Goal: Task Accomplishment & Management: Use online tool/utility

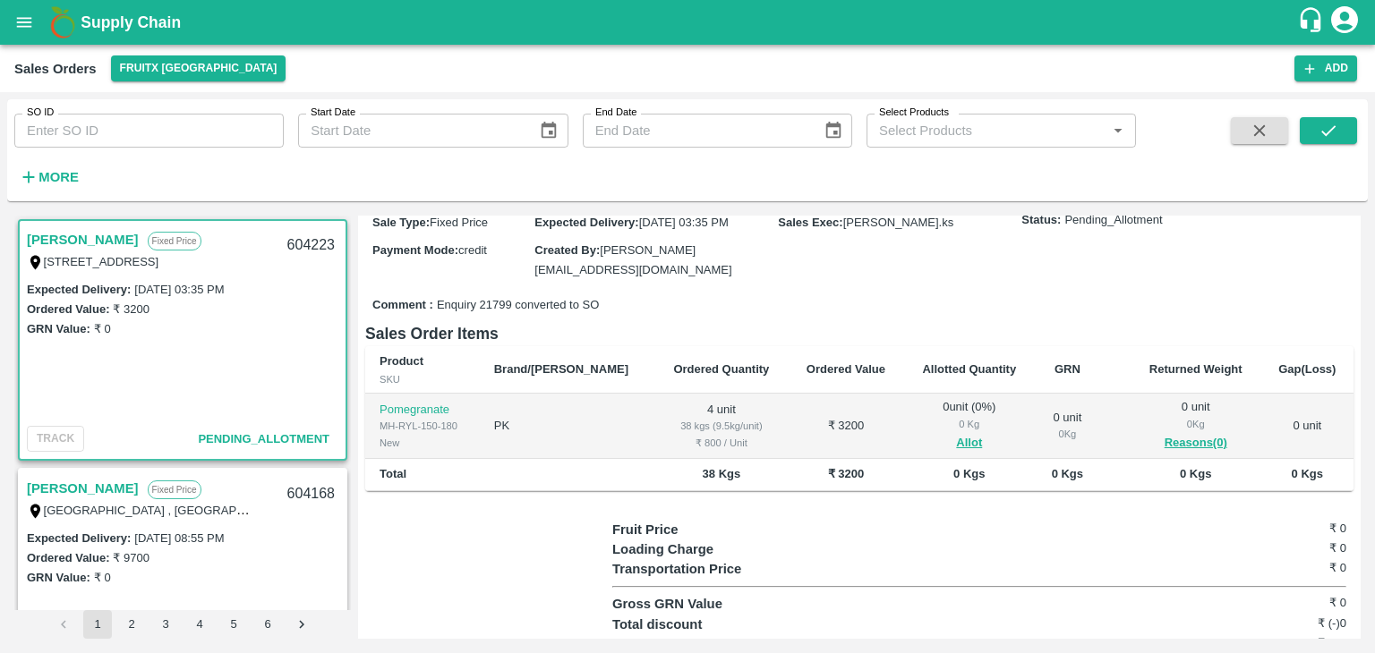
scroll to position [208, 0]
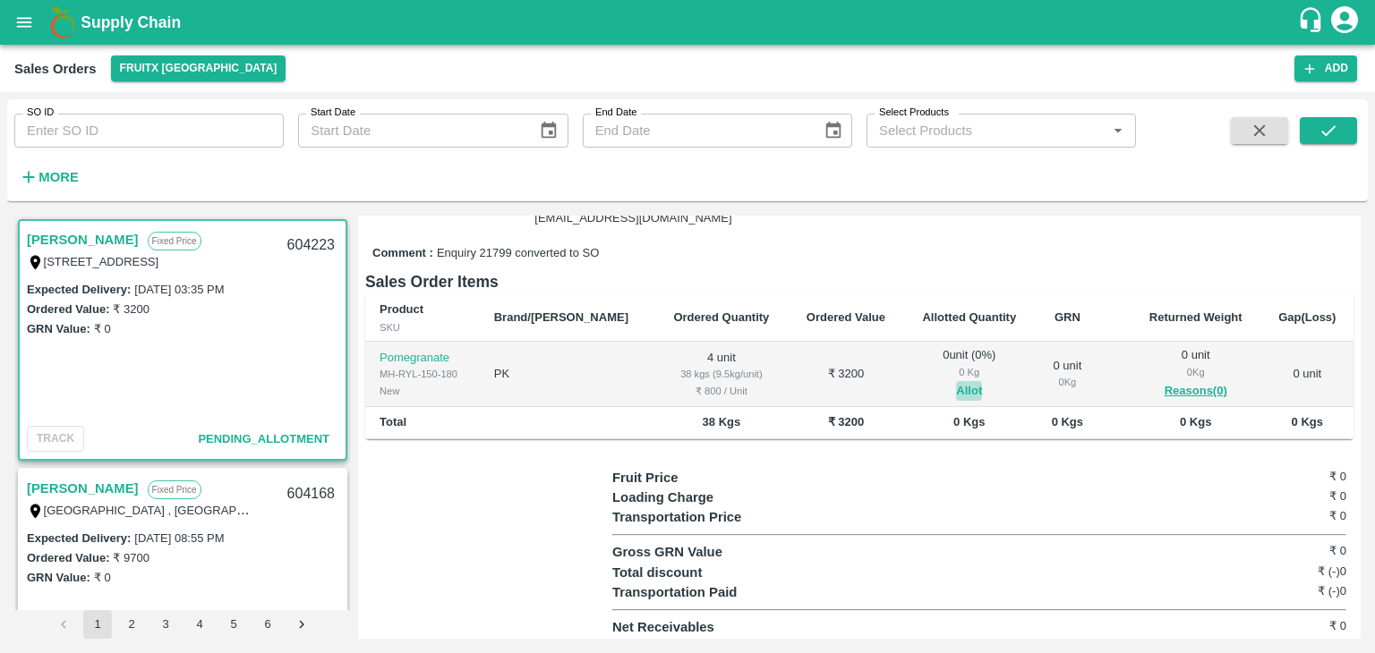
click at [956, 384] on button "Allot" at bounding box center [969, 391] width 26 height 21
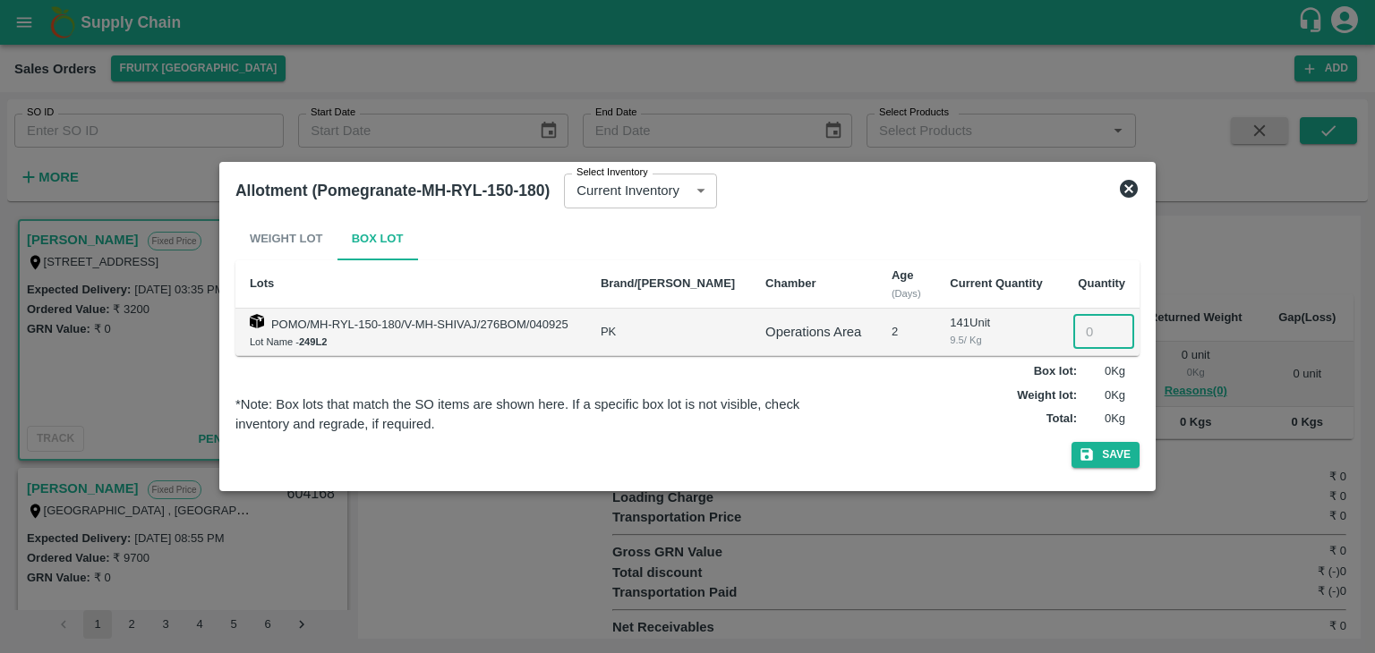
click at [1085, 319] on input "number" at bounding box center [1103, 332] width 61 height 34
type input "4"
click at [1071, 442] on button "Save" at bounding box center [1105, 455] width 68 height 26
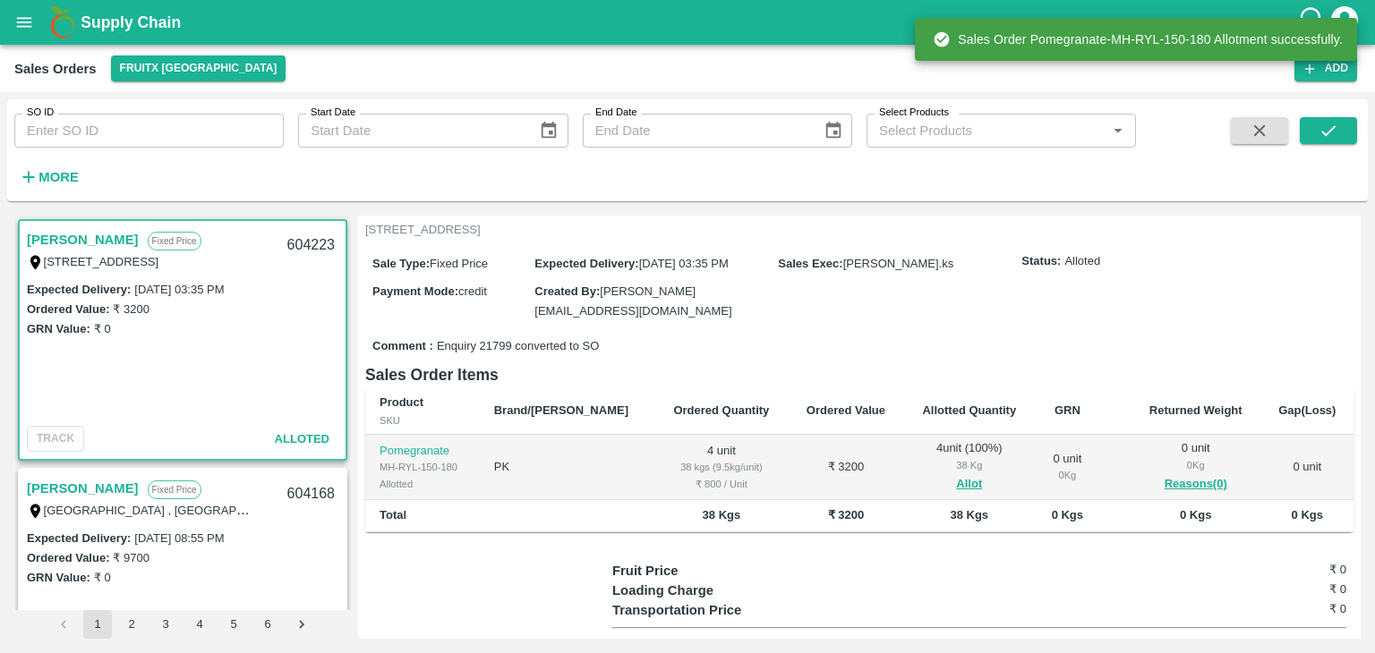
scroll to position [0, 0]
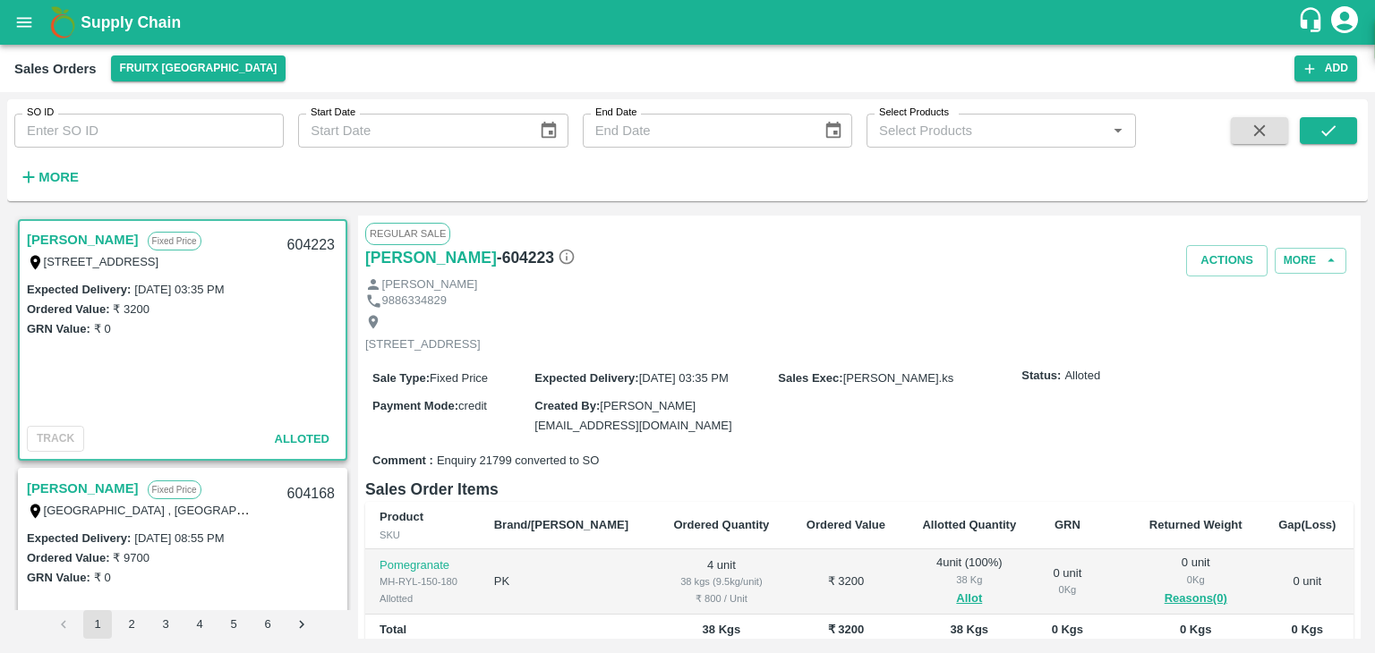
click at [319, 247] on div "604223" at bounding box center [311, 246] width 69 height 42
copy div "604223"
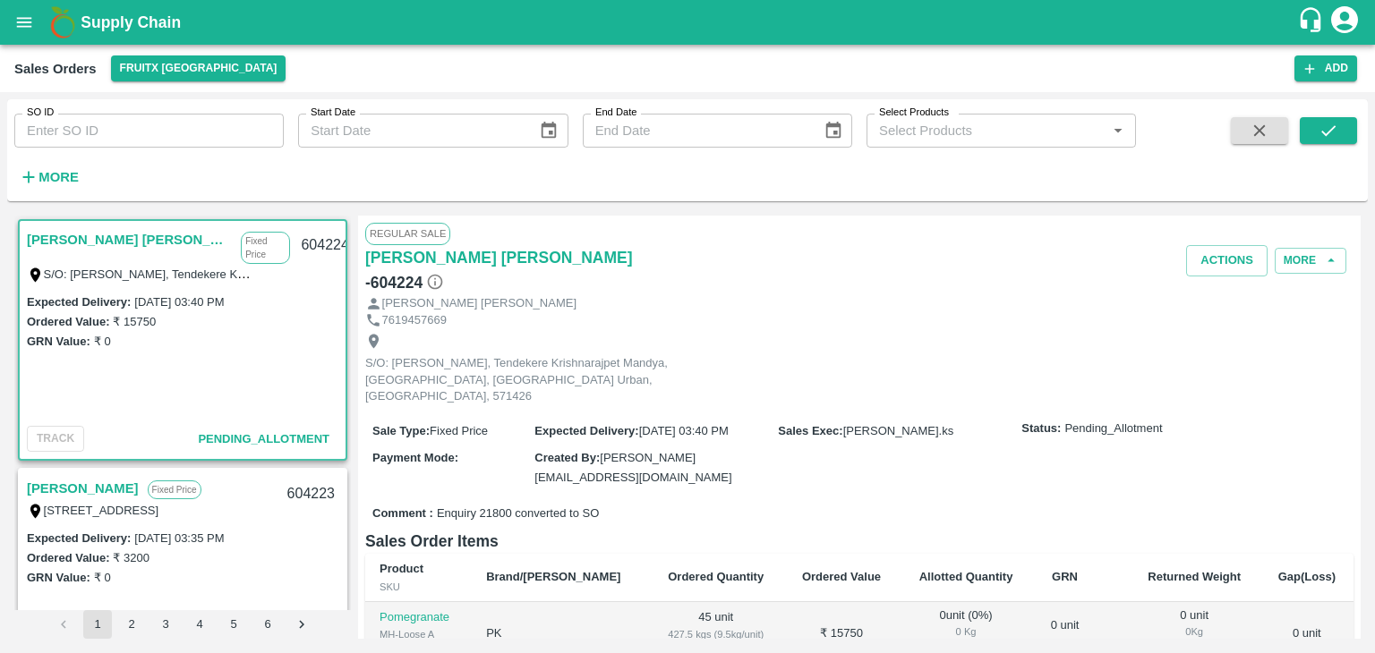
scroll to position [208, 0]
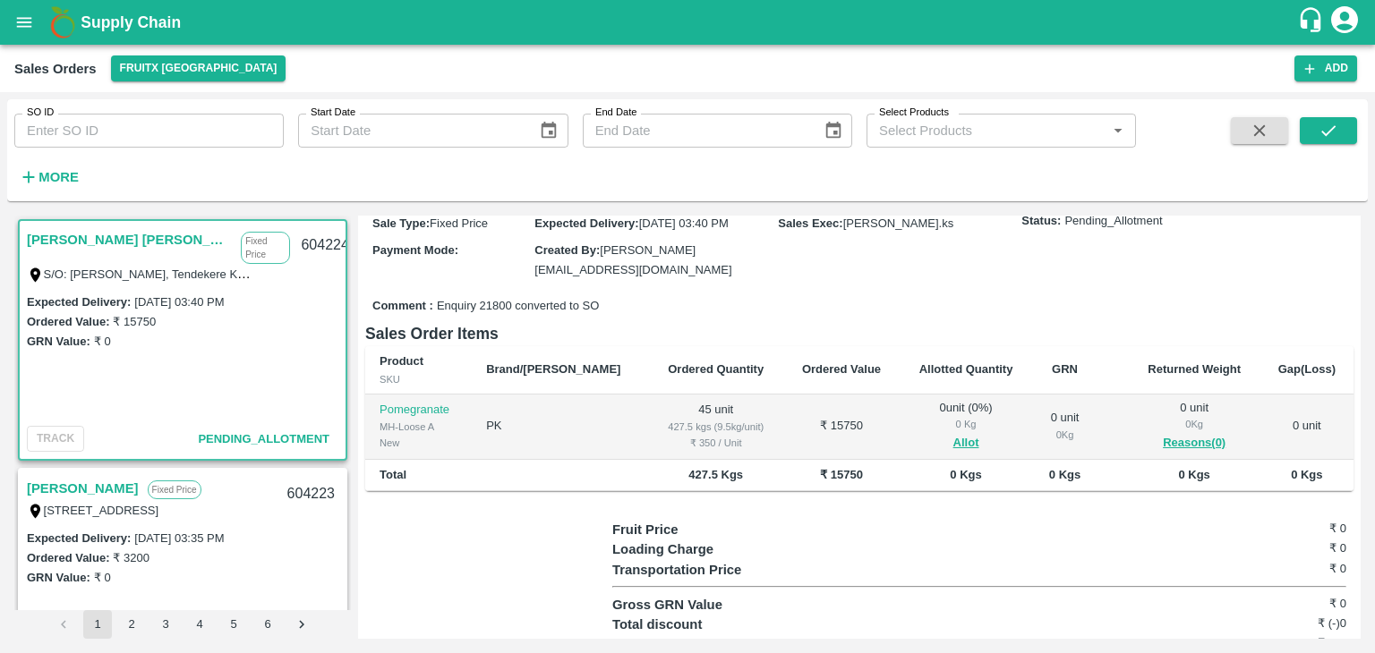
click at [917, 433] on span "Allot" at bounding box center [966, 443] width 104 height 21
click at [953, 433] on button "Allot" at bounding box center [966, 443] width 26 height 21
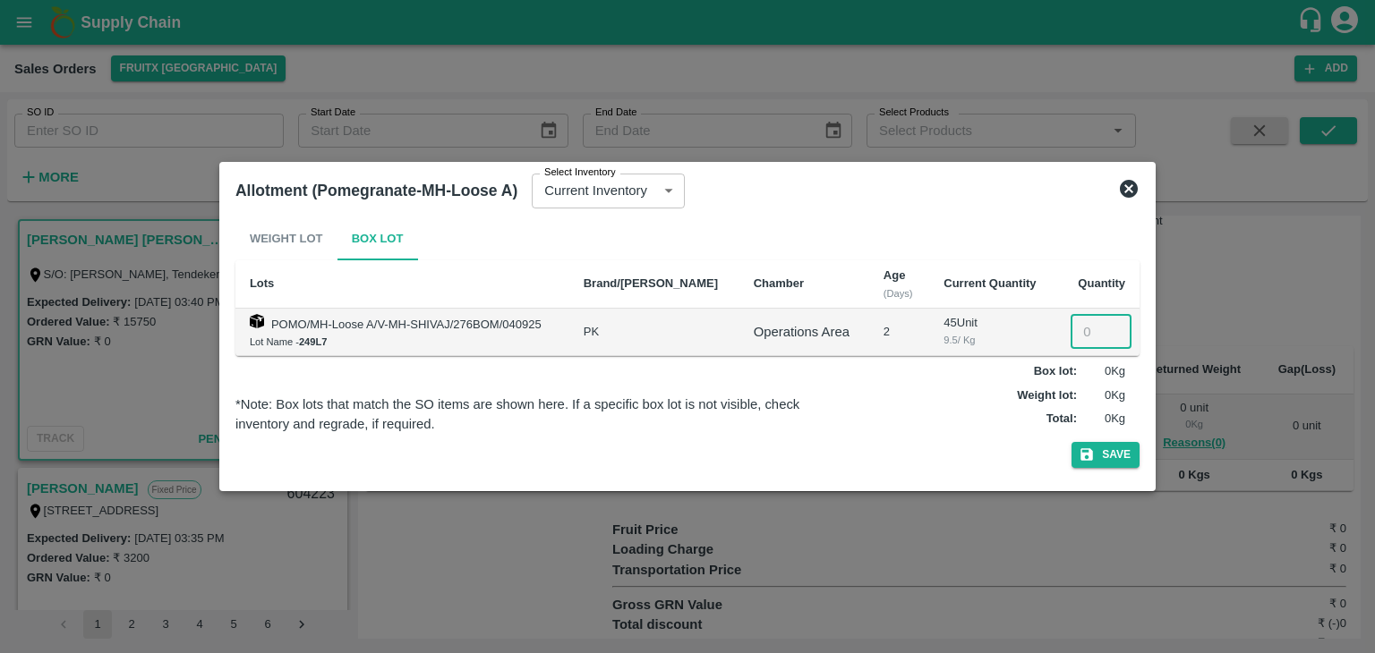
click at [1084, 327] on input "number" at bounding box center [1100, 332] width 61 height 34
type input "45"
click at [1071, 442] on button "Save" at bounding box center [1105, 455] width 68 height 26
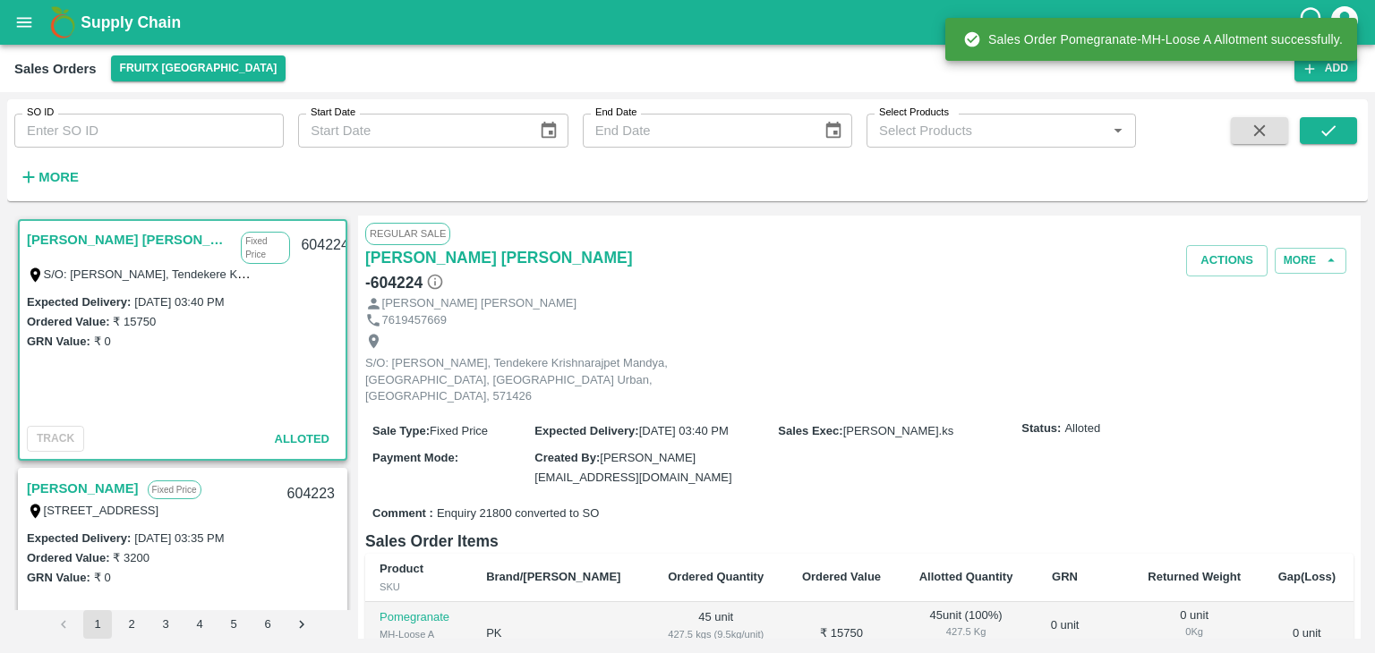
click at [303, 250] on div "604224" at bounding box center [324, 246] width 69 height 42
copy div "604224"
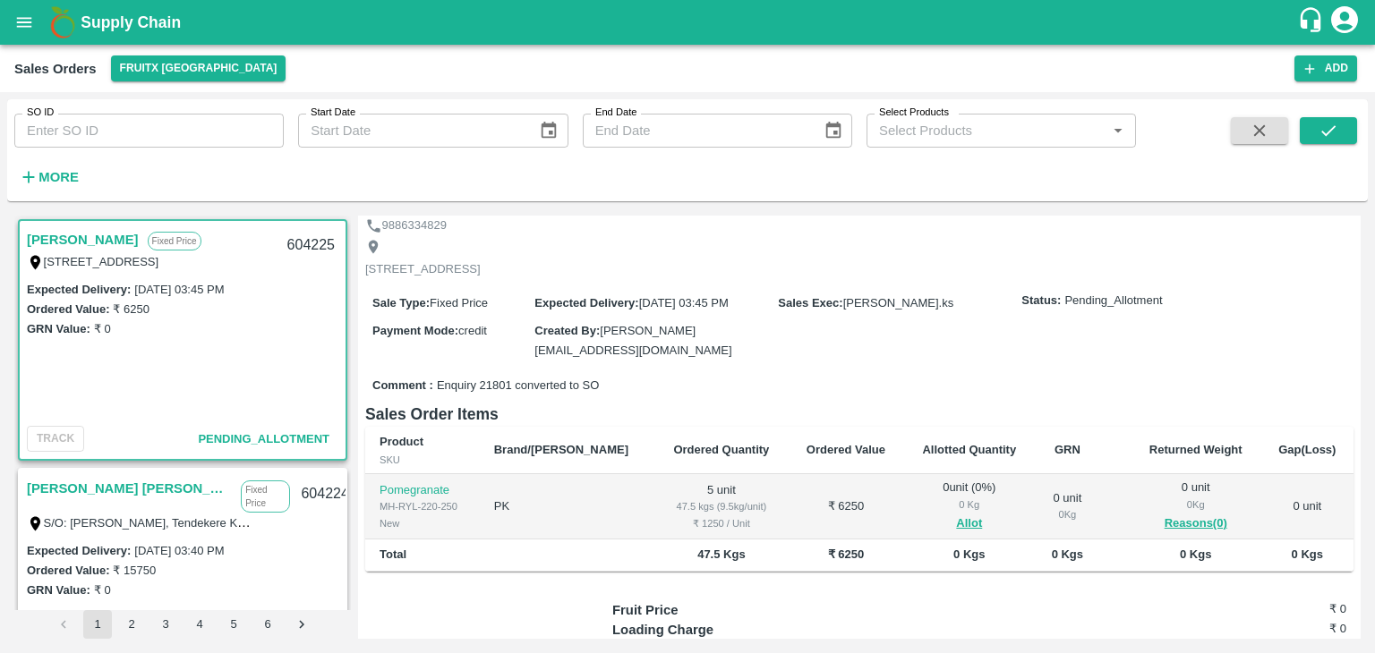
scroll to position [84, 0]
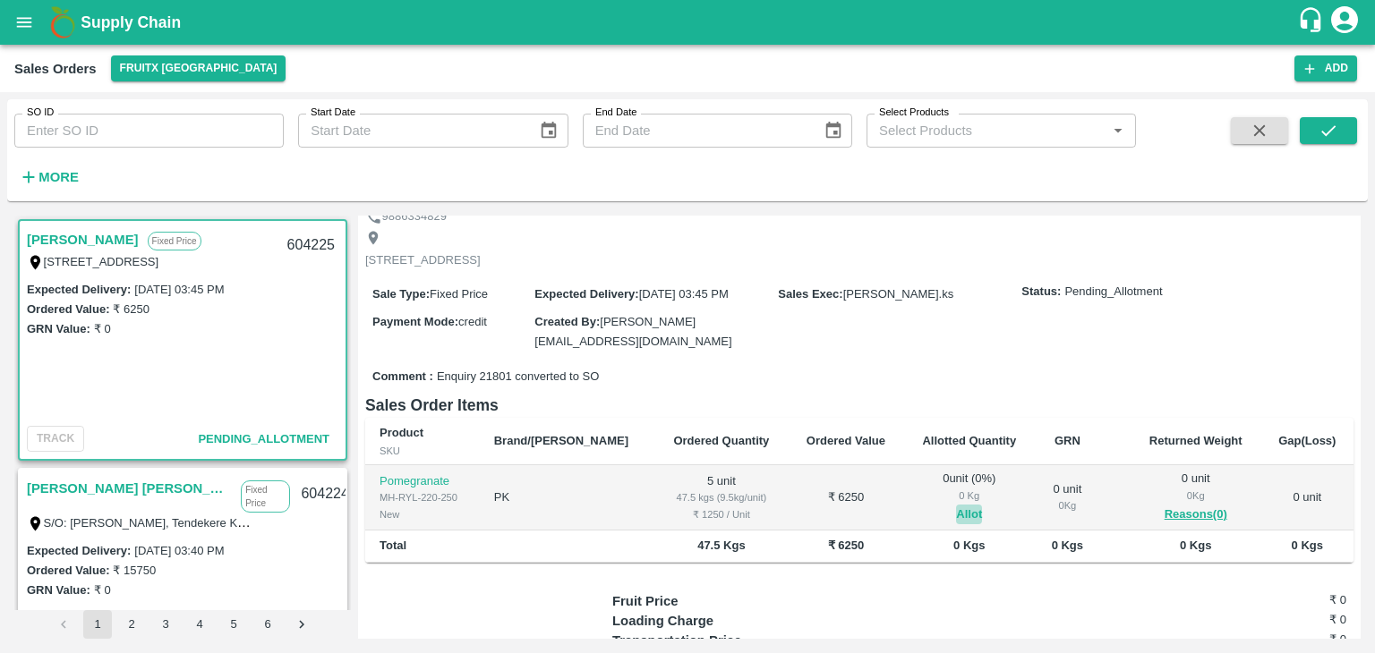
click at [956, 508] on button "Allot" at bounding box center [969, 515] width 26 height 21
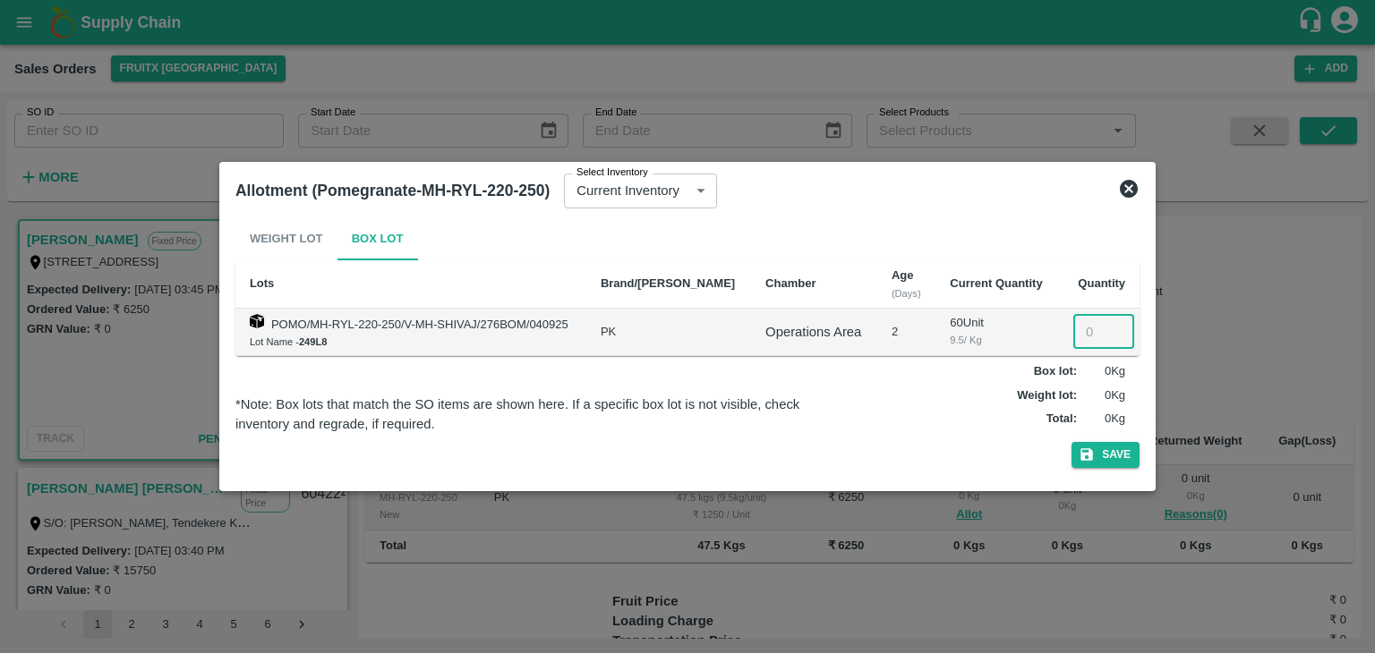
click at [1088, 327] on input "number" at bounding box center [1103, 332] width 61 height 34
type input "5"
click at [1071, 442] on button "Save" at bounding box center [1105, 455] width 68 height 26
click at [99, 309] on div at bounding box center [687, 326] width 1375 height 653
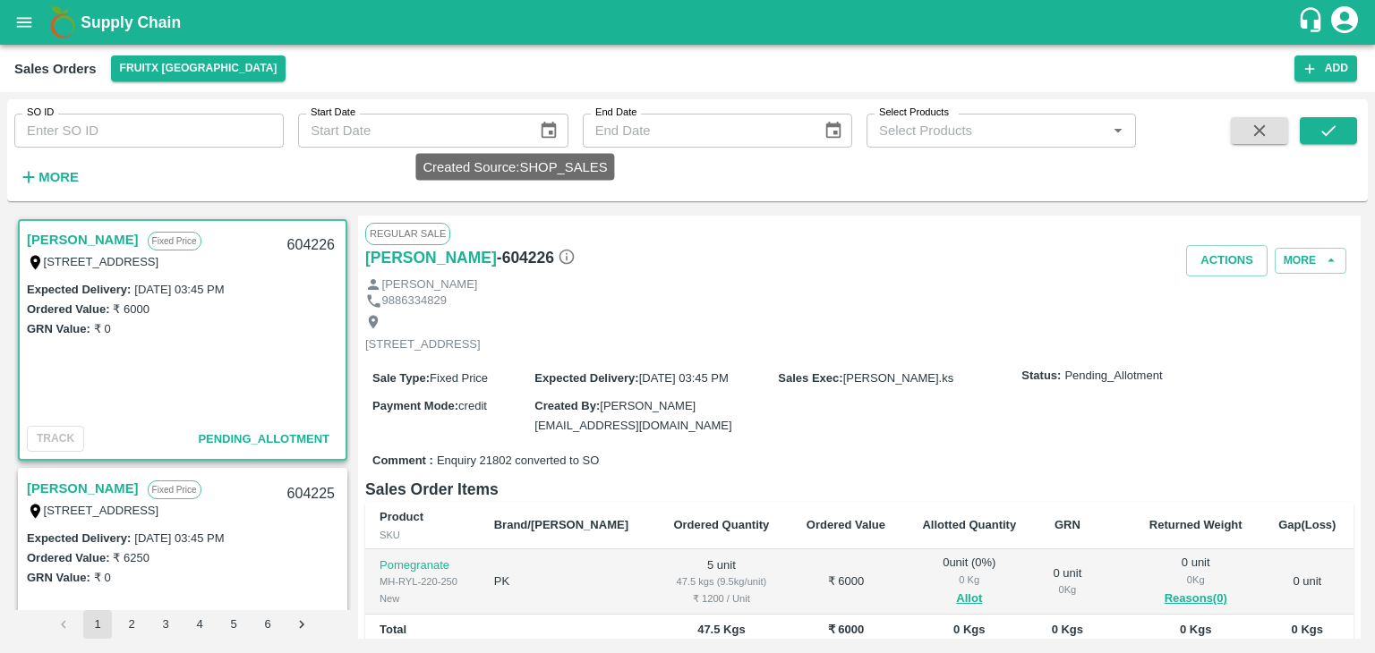
scroll to position [208, 0]
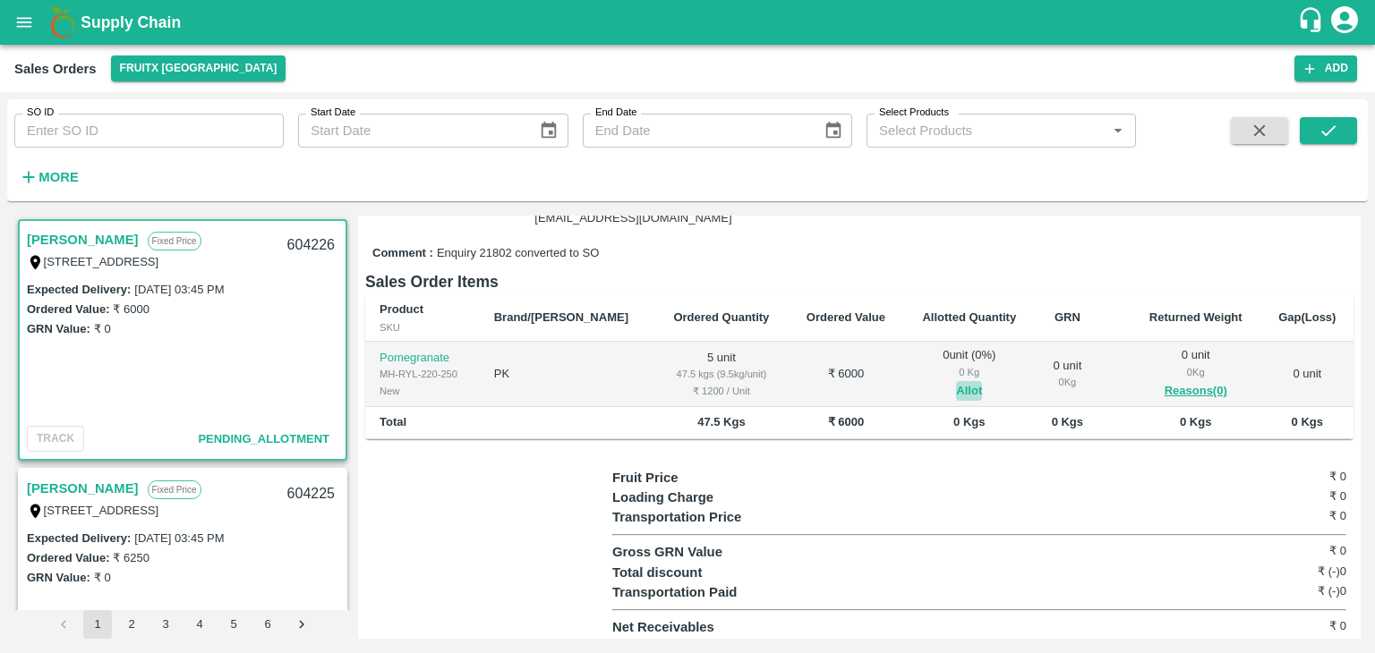
click at [956, 382] on button "Allot" at bounding box center [969, 391] width 26 height 21
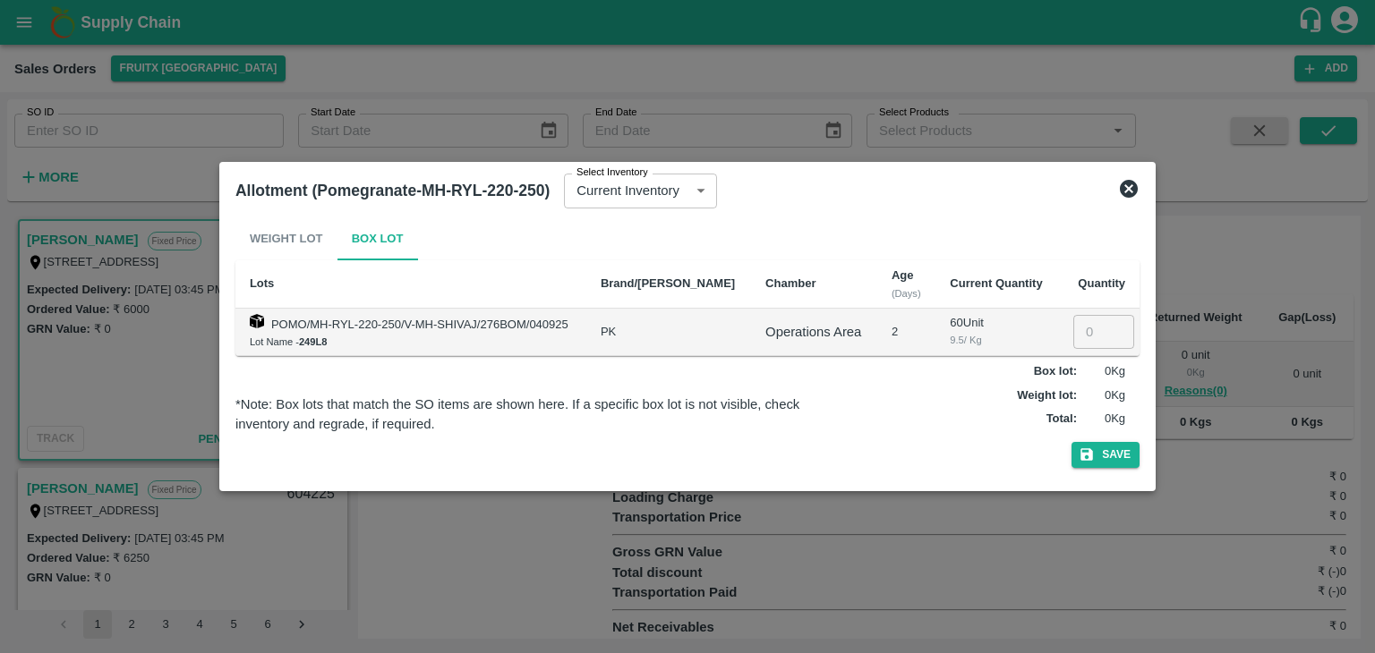
click at [1078, 335] on input "number" at bounding box center [1103, 332] width 61 height 34
type input "6"
click at [1071, 442] on button "Save" at bounding box center [1105, 455] width 68 height 26
click at [1092, 333] on input "6" at bounding box center [1103, 332] width 61 height 34
type input "05"
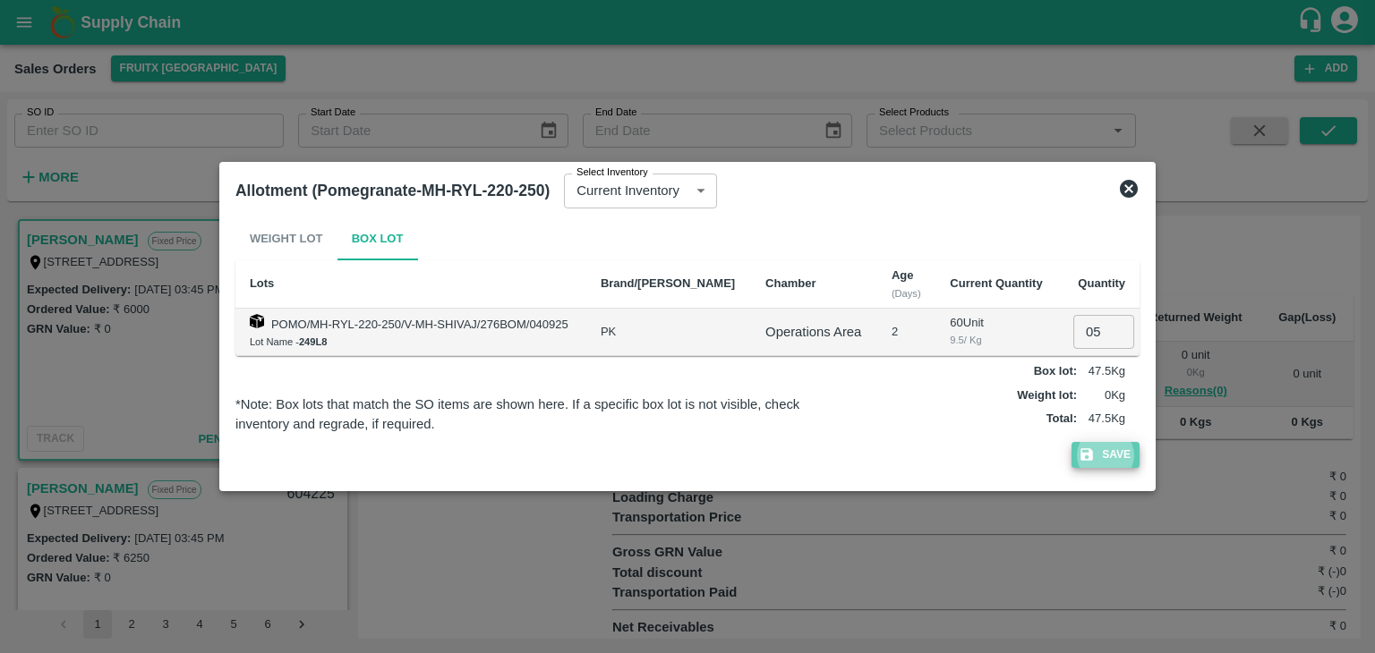
click at [1100, 455] on button "Save" at bounding box center [1105, 455] width 68 height 26
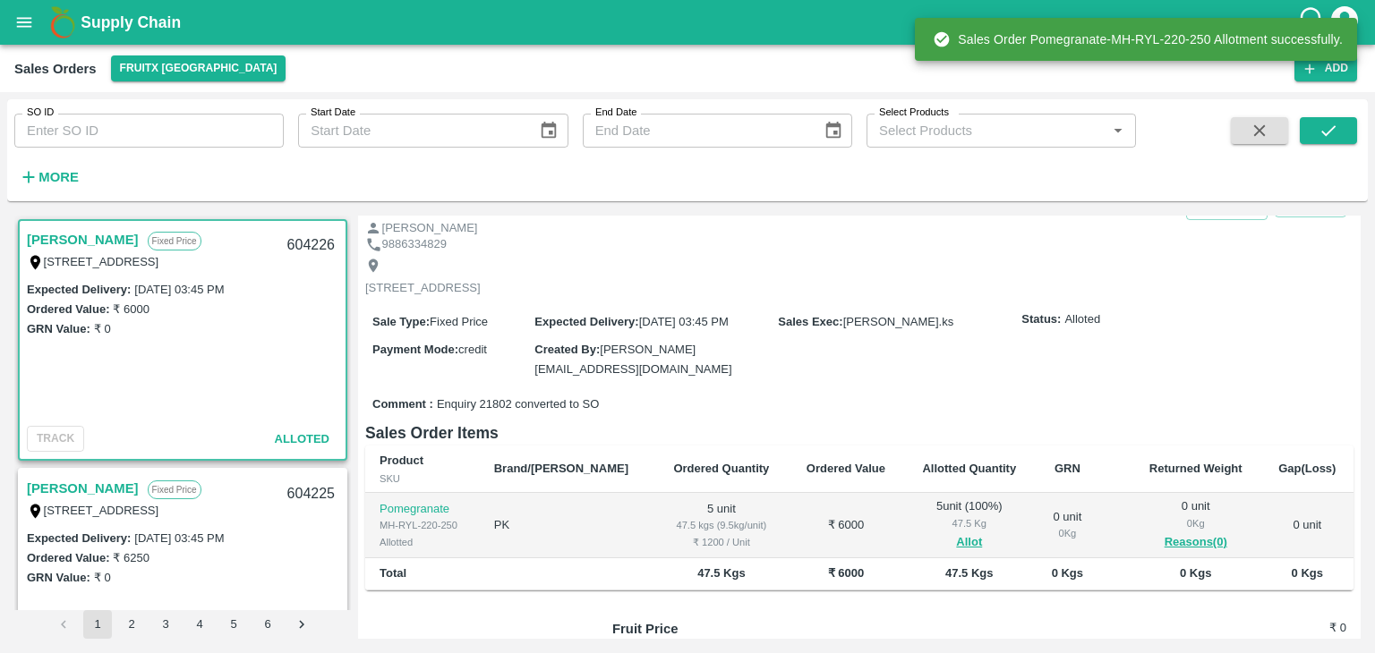
scroll to position [0, 0]
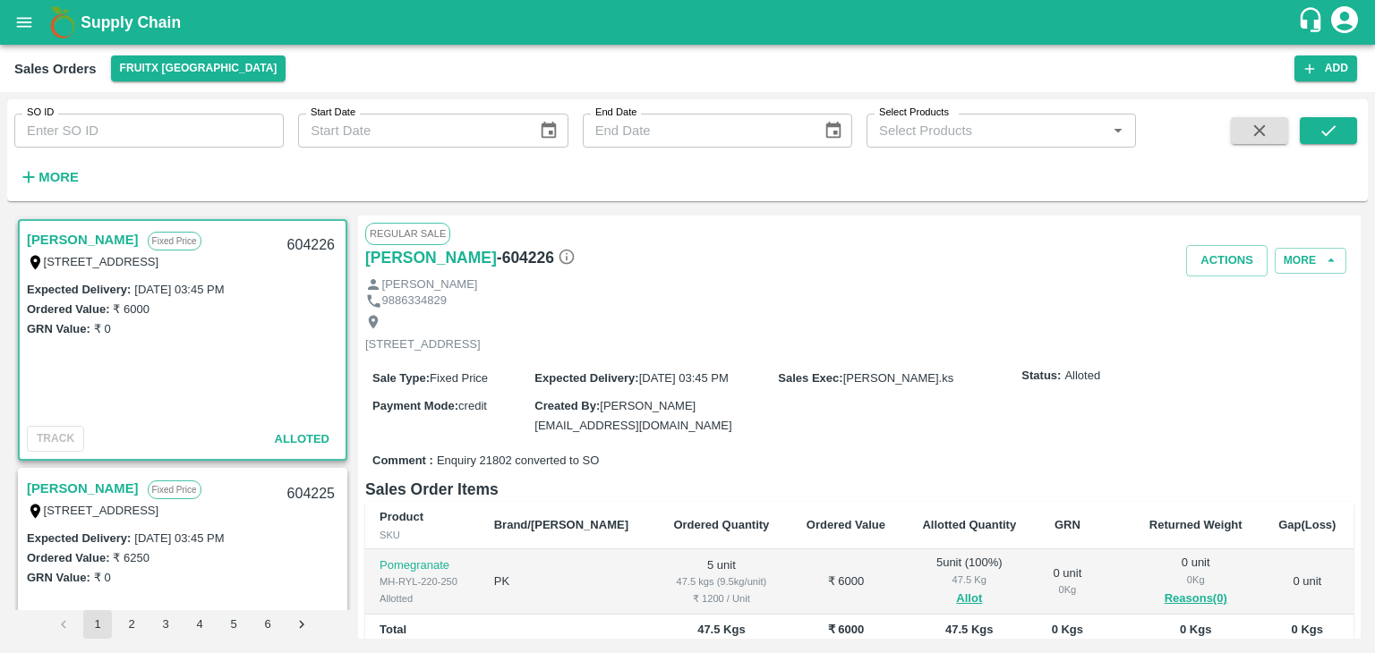
click at [298, 246] on div "604226" at bounding box center [311, 246] width 69 height 42
copy div "604226"
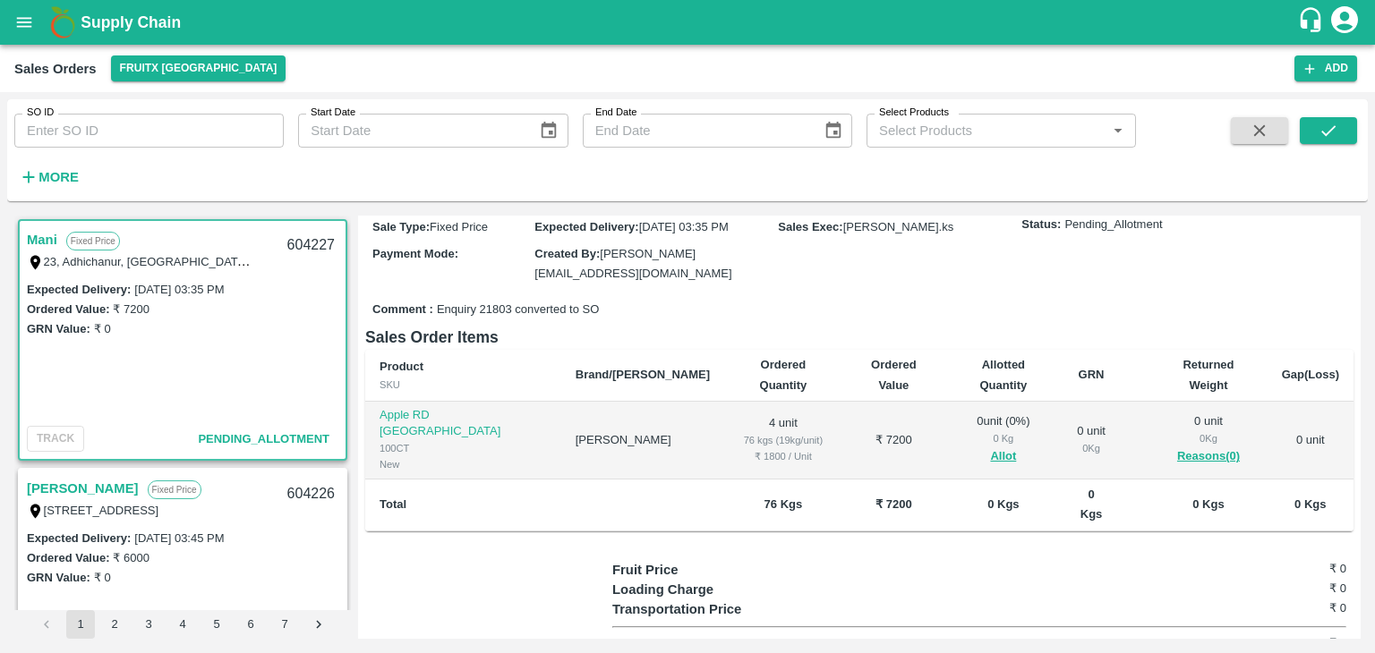
scroll to position [171, 0]
click at [990, 444] on button "Allot" at bounding box center [1003, 454] width 26 height 21
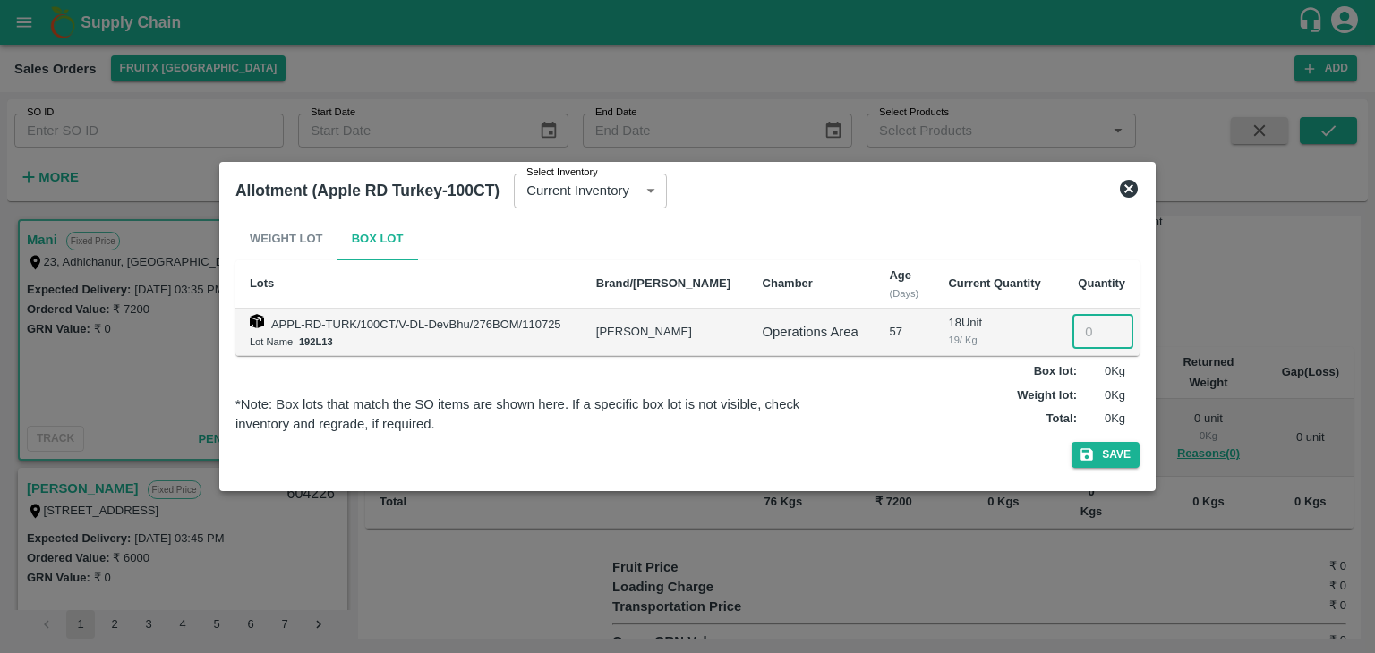
click at [1096, 323] on input "number" at bounding box center [1102, 332] width 61 height 34
type input "4"
click at [1071, 442] on button "Save" at bounding box center [1105, 455] width 68 height 26
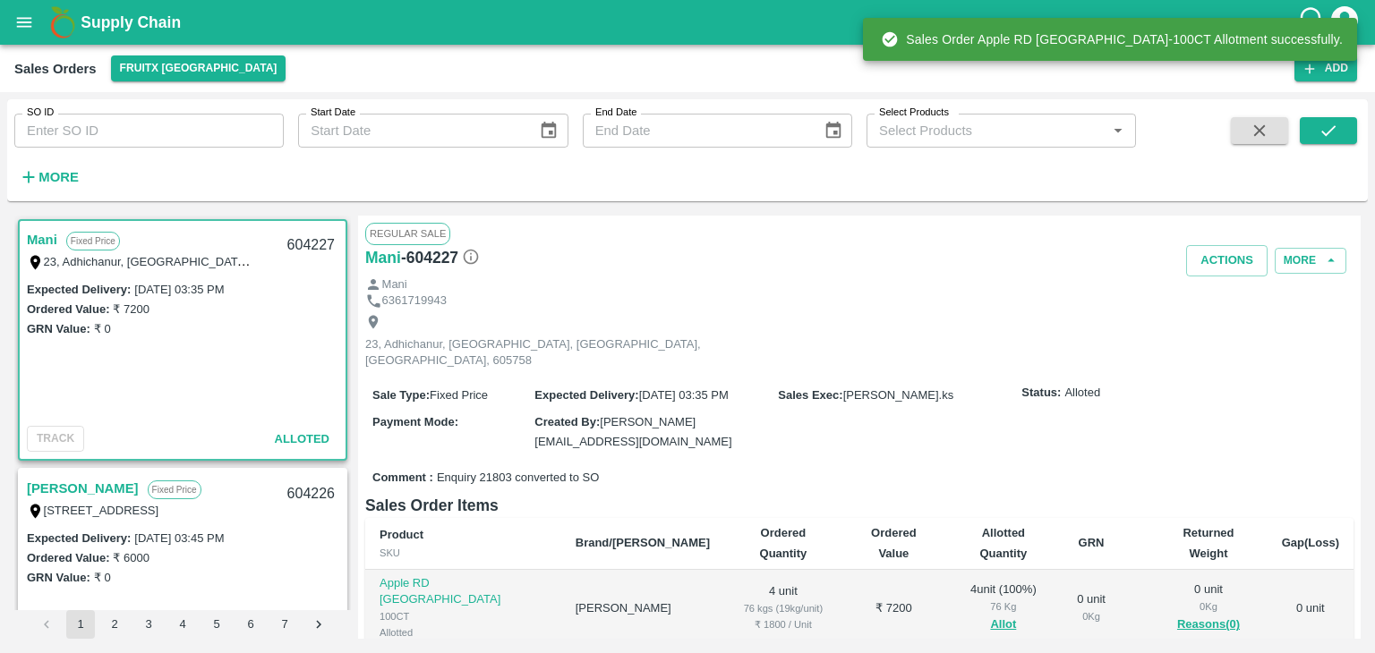
click at [291, 248] on div "604227" at bounding box center [311, 246] width 69 height 42
copy div "604227"
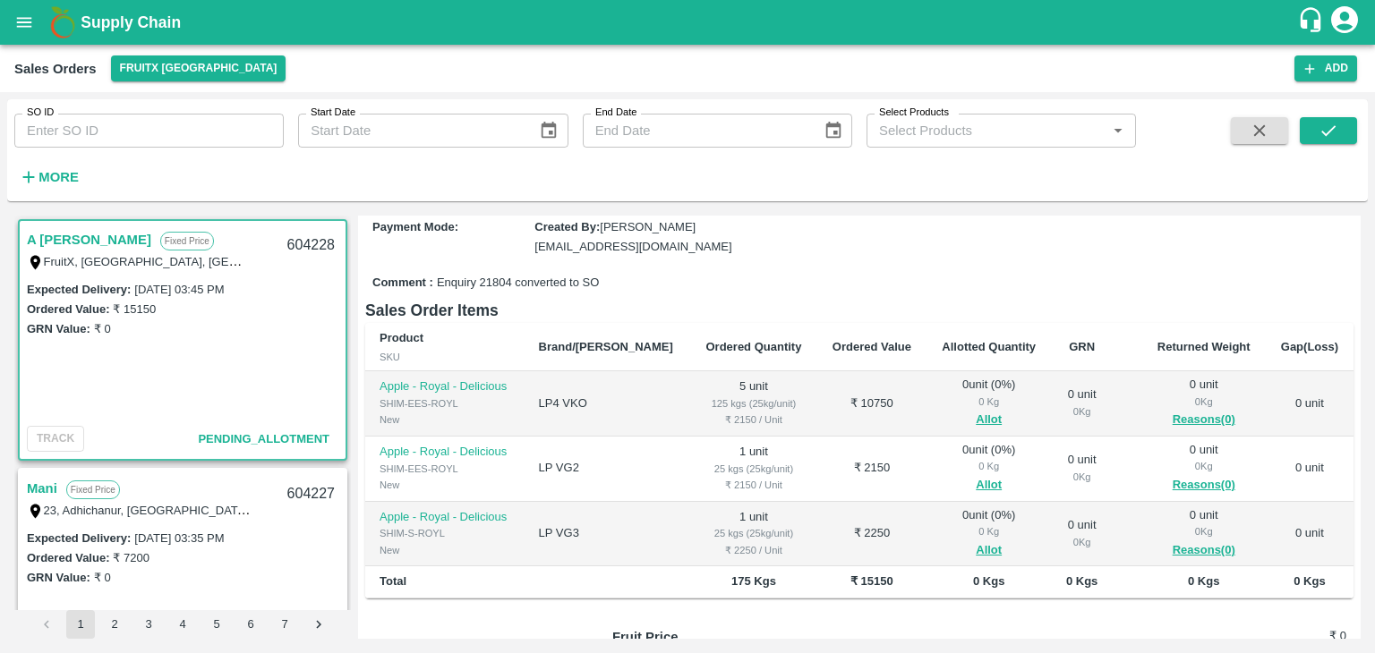
scroll to position [208, 0]
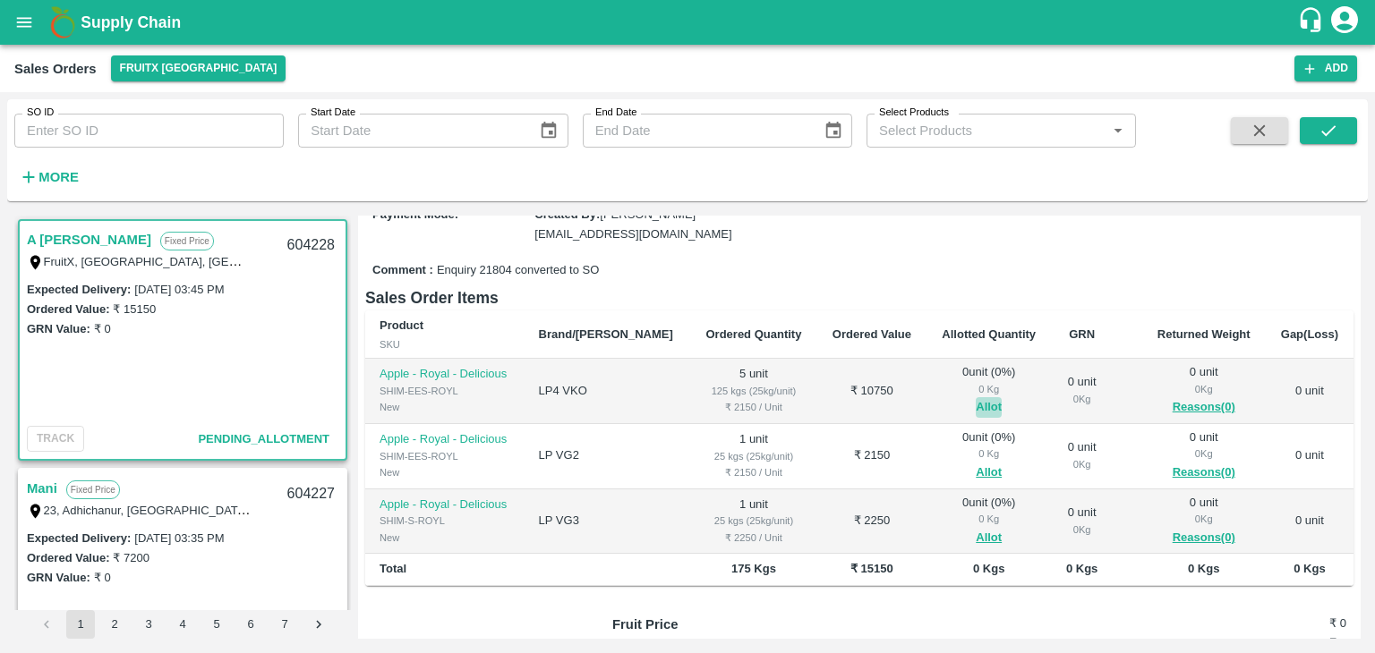
click at [976, 397] on button "Allot" at bounding box center [989, 407] width 26 height 21
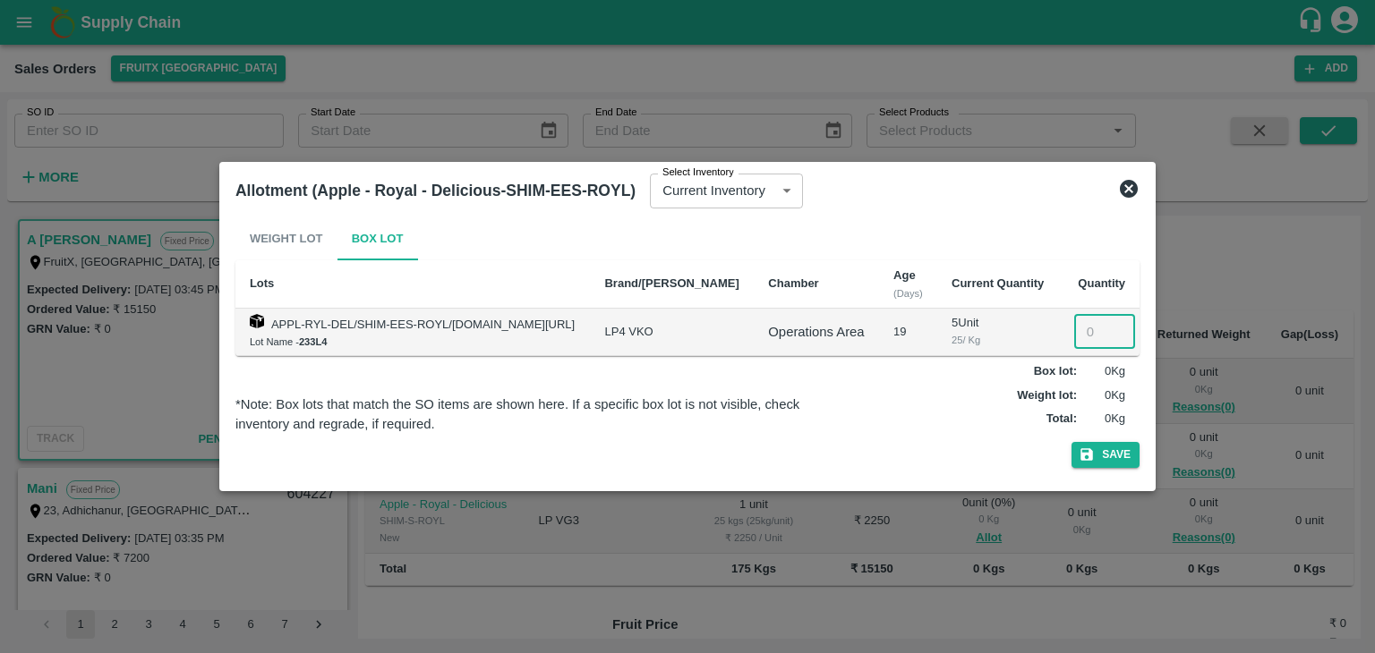
click at [1081, 320] on input "number" at bounding box center [1104, 332] width 61 height 34
type input "5"
click at [1071, 442] on button "Save" at bounding box center [1105, 455] width 68 height 26
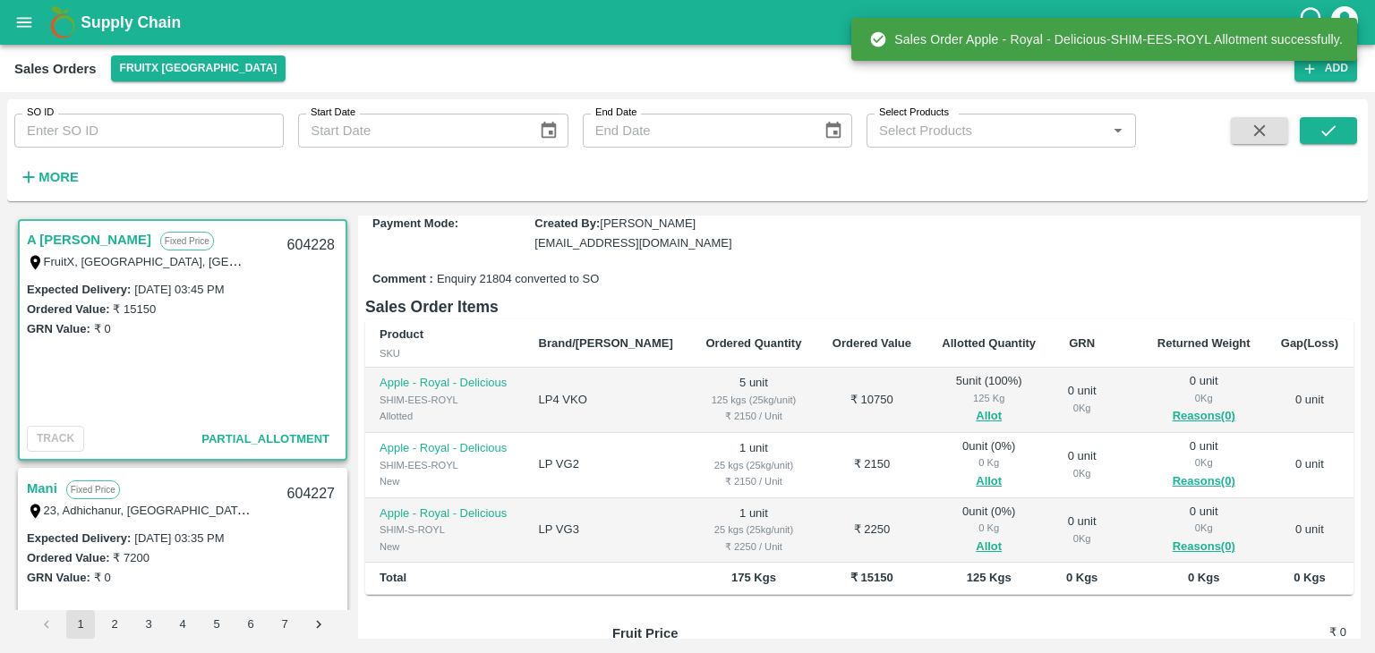
scroll to position [200, 0]
click at [976, 470] on button "Allot" at bounding box center [989, 480] width 26 height 21
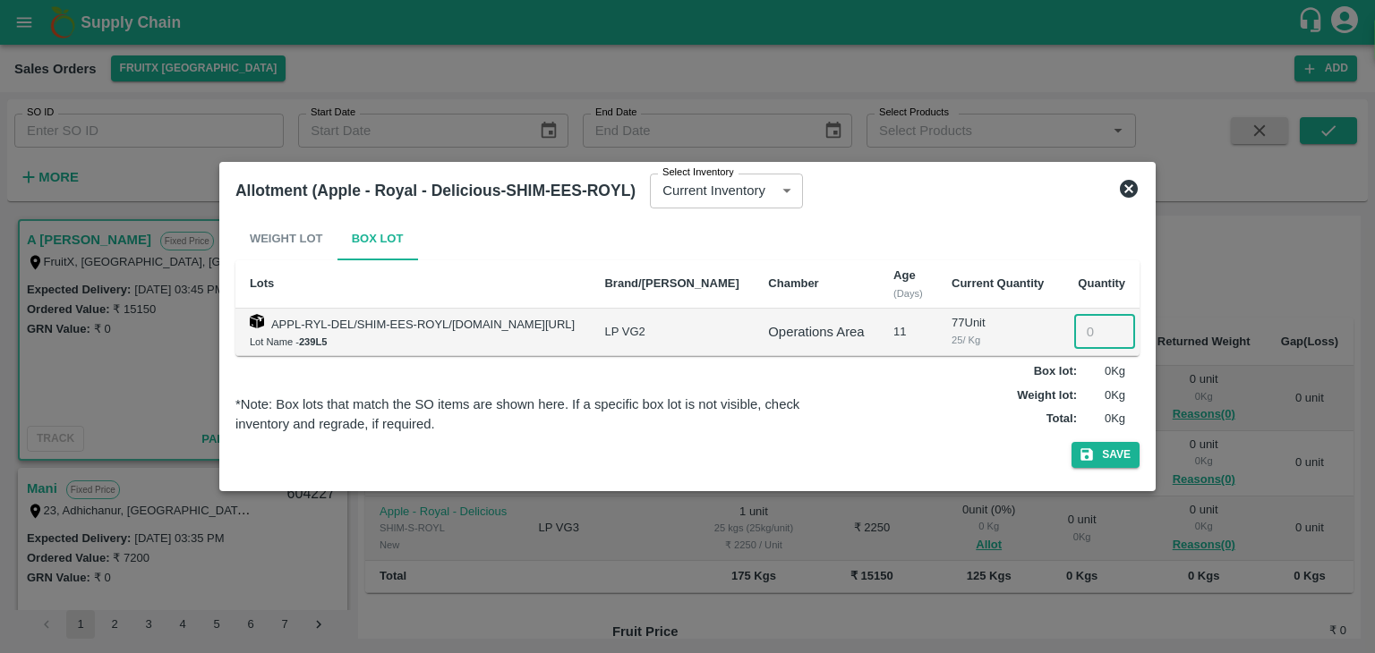
click at [1087, 337] on input "number" at bounding box center [1104, 332] width 61 height 34
type input "1"
click at [1071, 442] on button "Save" at bounding box center [1105, 455] width 68 height 26
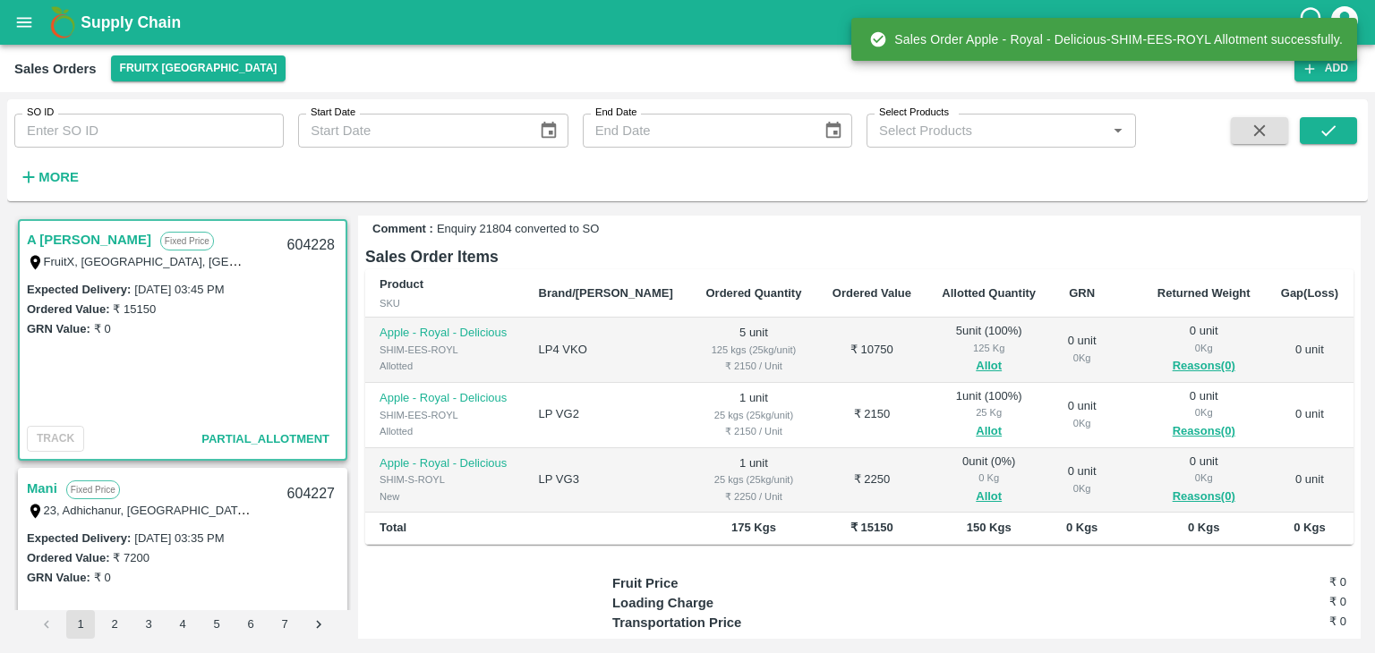
scroll to position [254, 0]
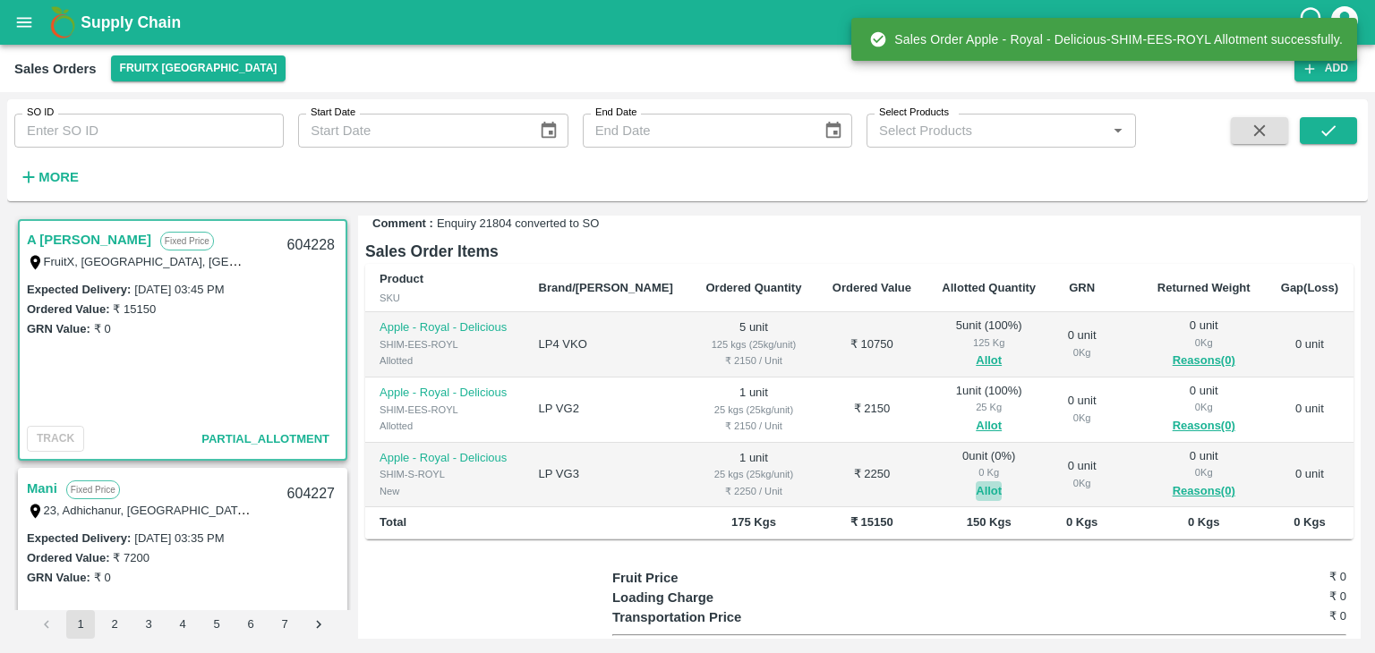
click at [976, 482] on button "Allot" at bounding box center [989, 492] width 26 height 21
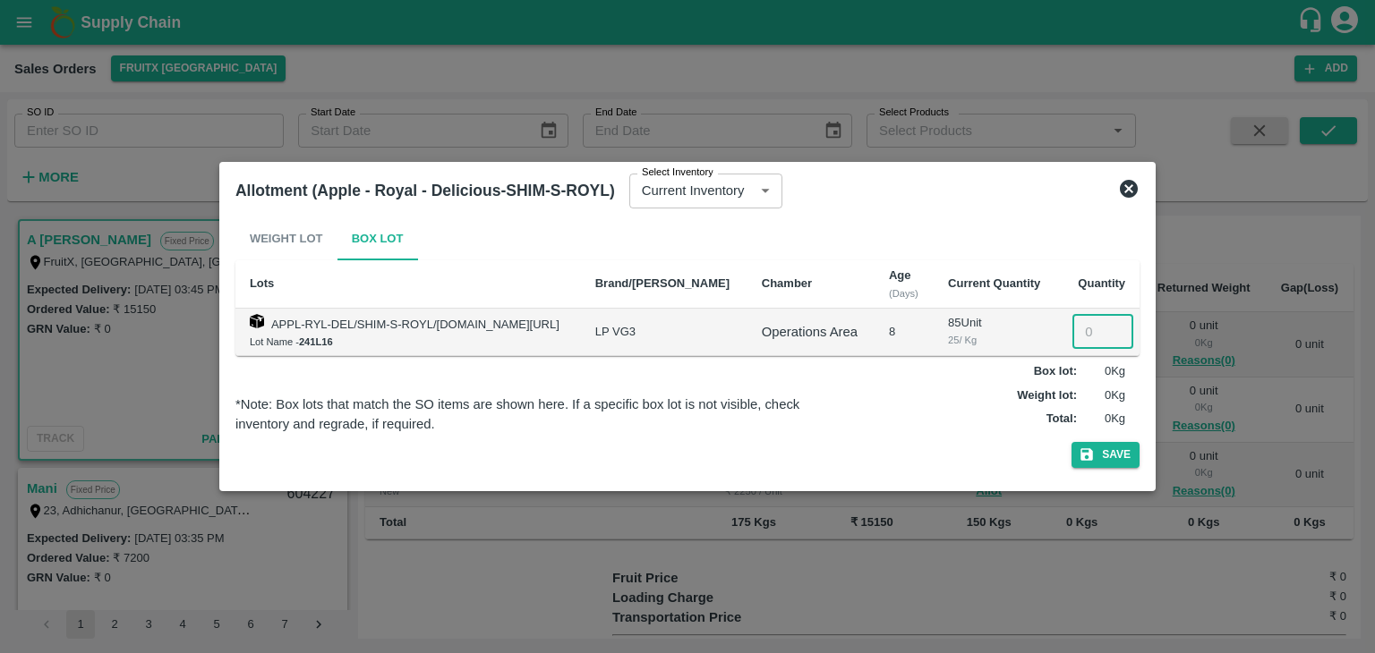
click at [1098, 322] on input "number" at bounding box center [1102, 332] width 61 height 34
type input "1"
click at [1071, 442] on button "Save" at bounding box center [1105, 455] width 68 height 26
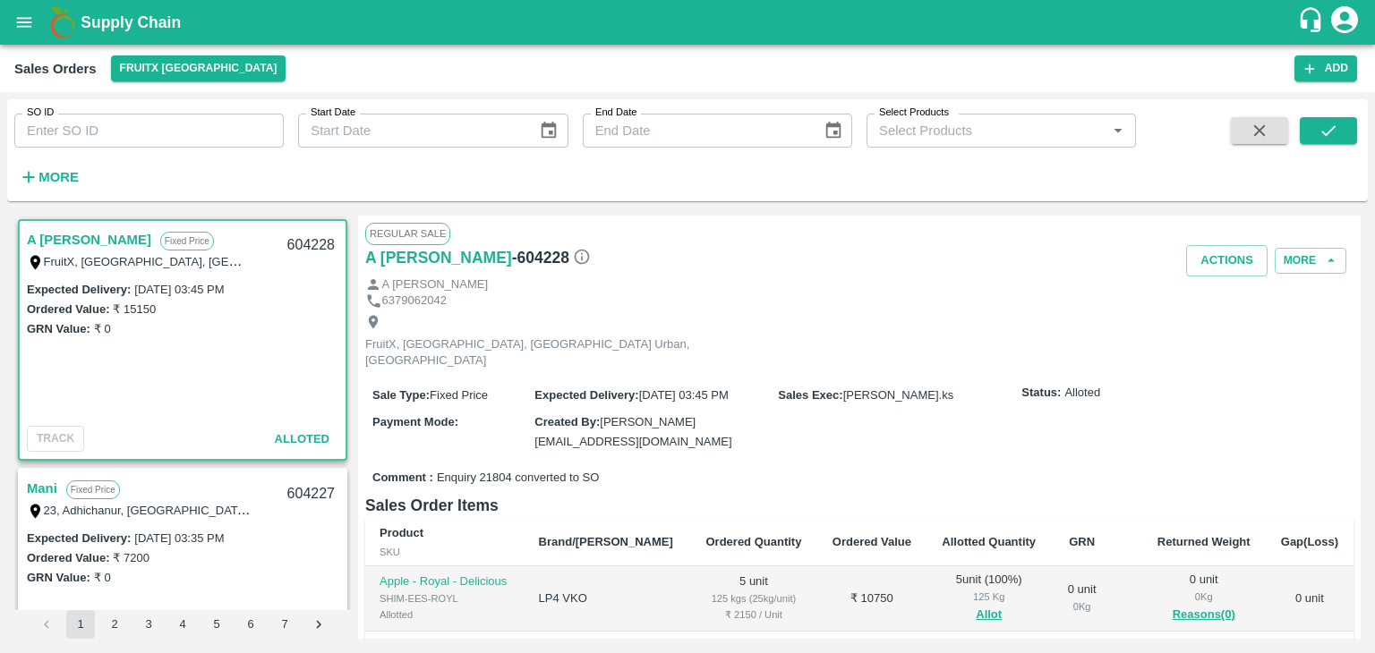
click at [311, 247] on div "604228" at bounding box center [311, 246] width 69 height 42
copy div "604228"
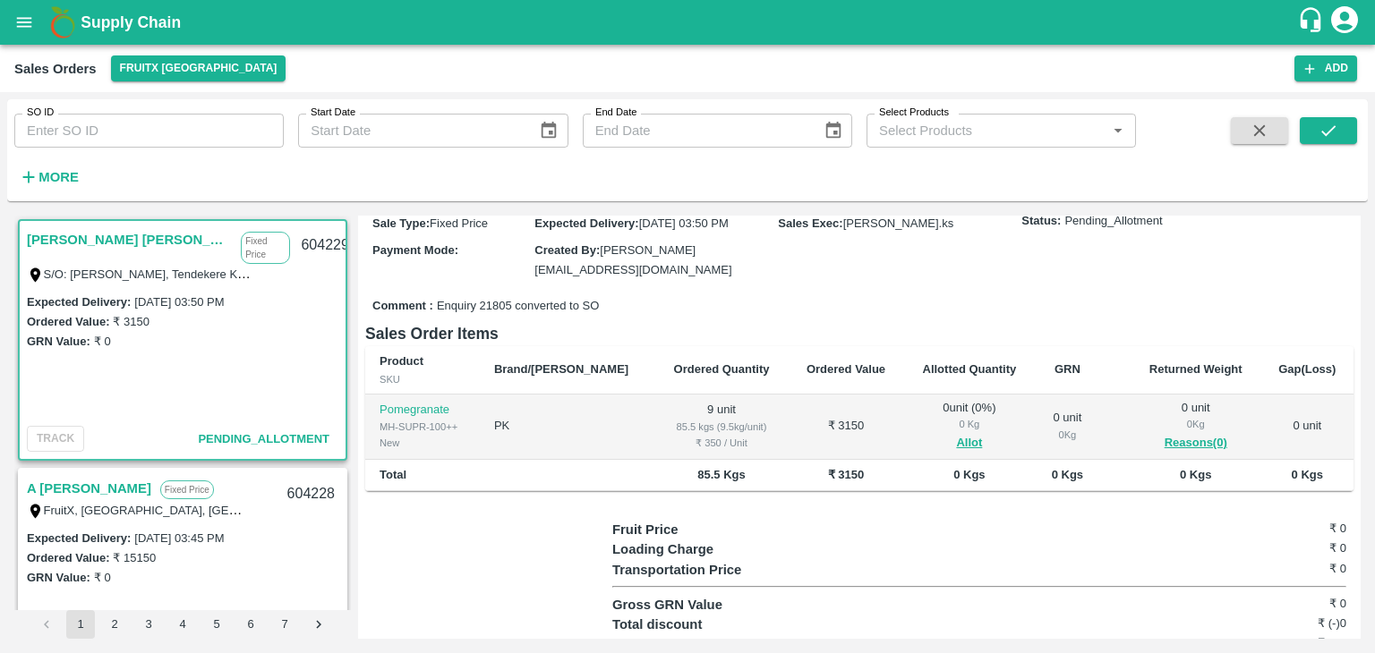
scroll to position [208, 0]
click at [956, 433] on button "Allot" at bounding box center [969, 443] width 26 height 21
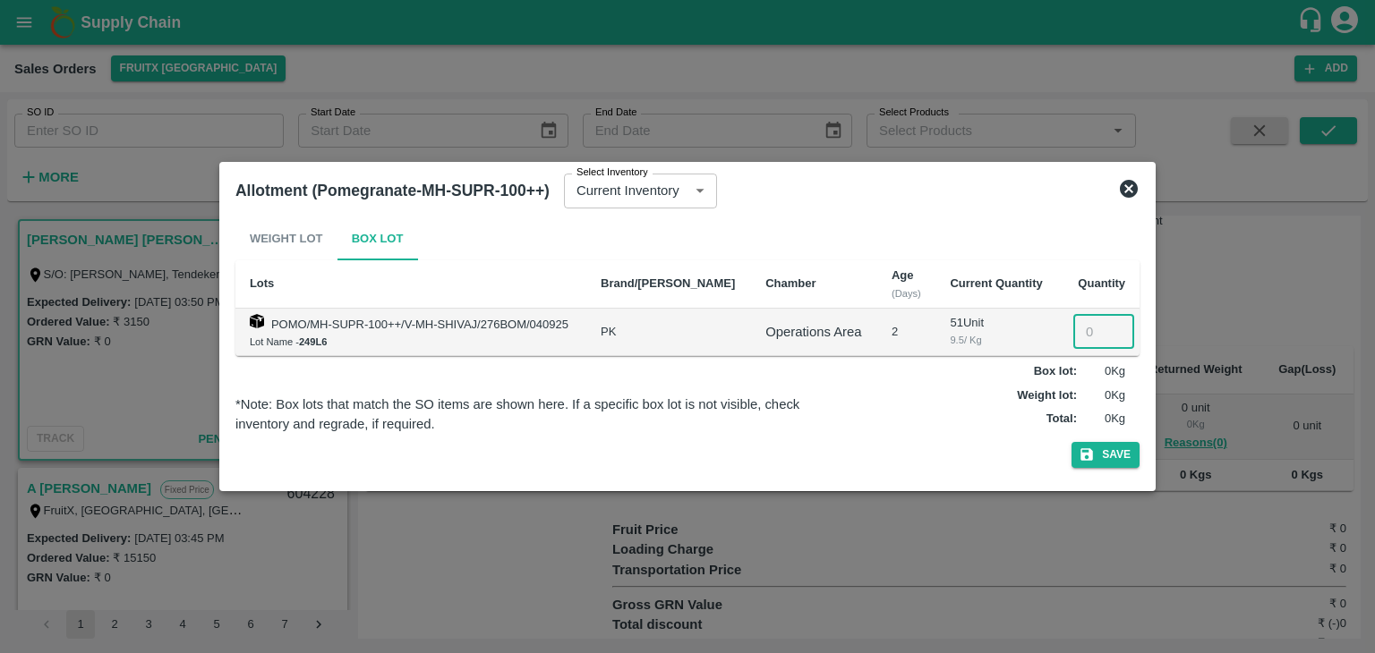
click at [1093, 341] on input "number" at bounding box center [1103, 332] width 61 height 34
type input "9"
click at [1071, 442] on button "Save" at bounding box center [1105, 455] width 68 height 26
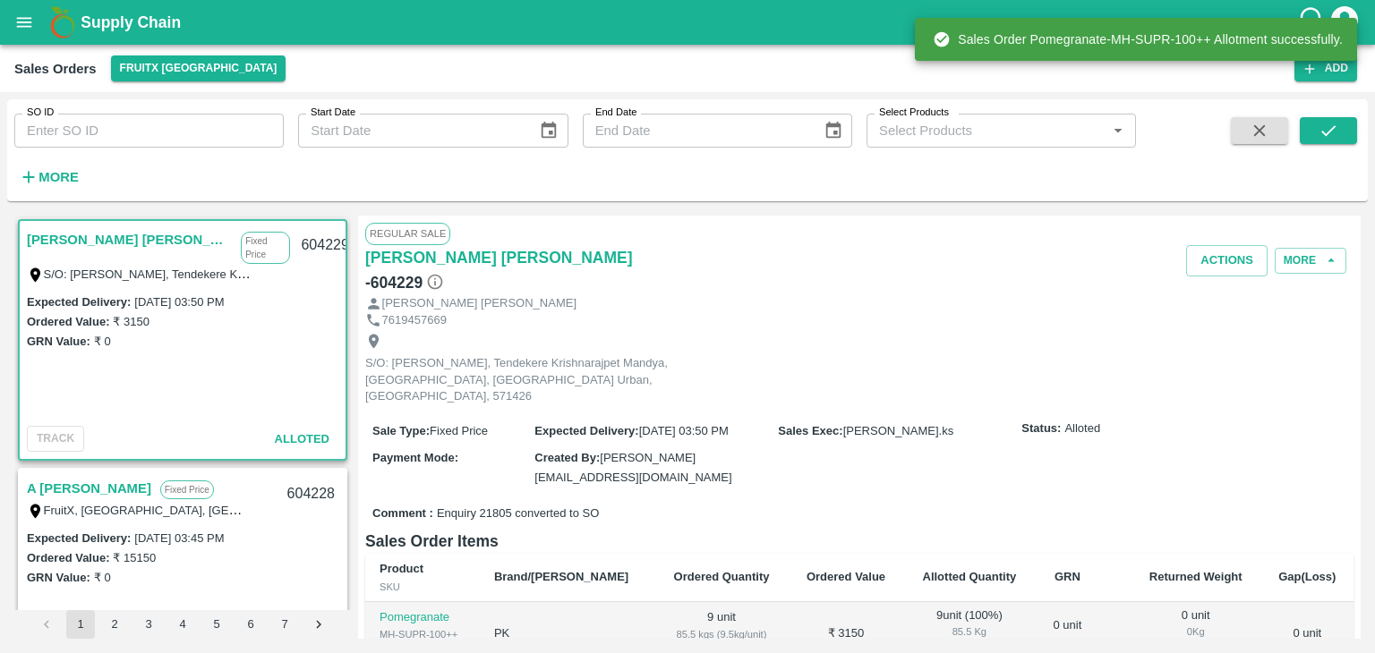
click at [295, 248] on div "604229" at bounding box center [324, 246] width 69 height 42
copy div "604229"
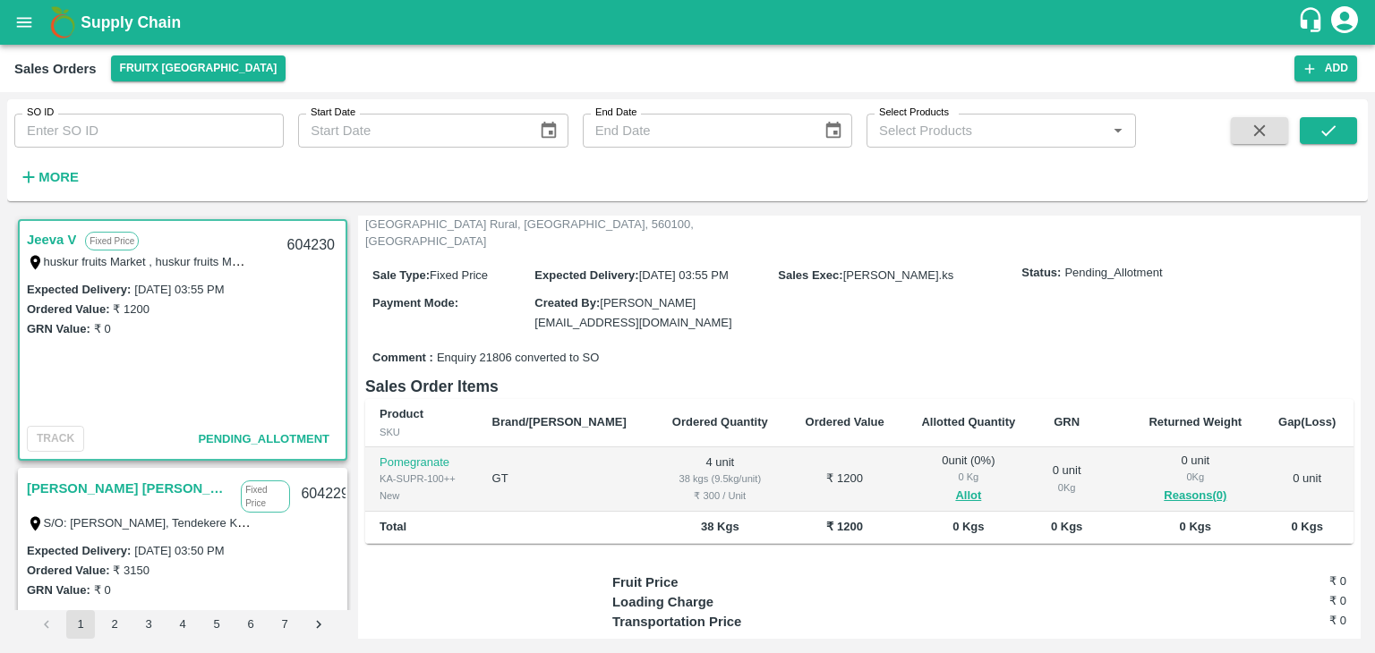
scroll to position [141, 0]
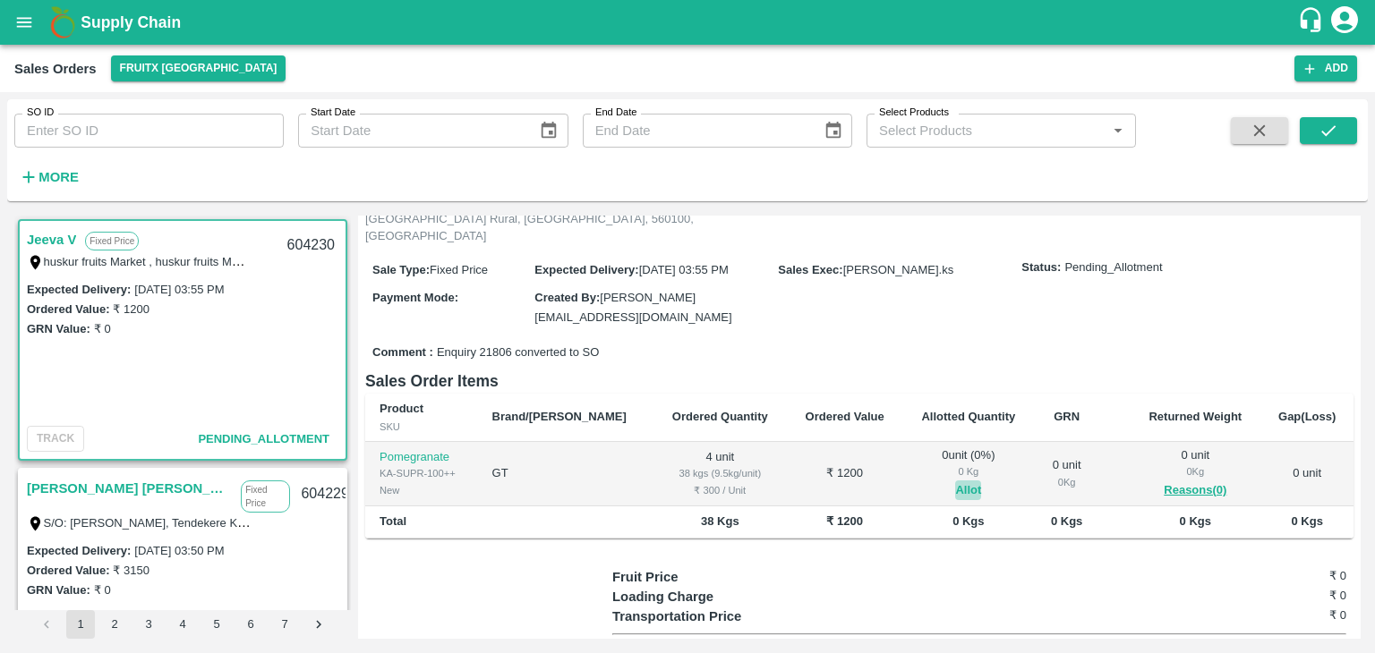
click at [955, 481] on button "Allot" at bounding box center [968, 491] width 26 height 21
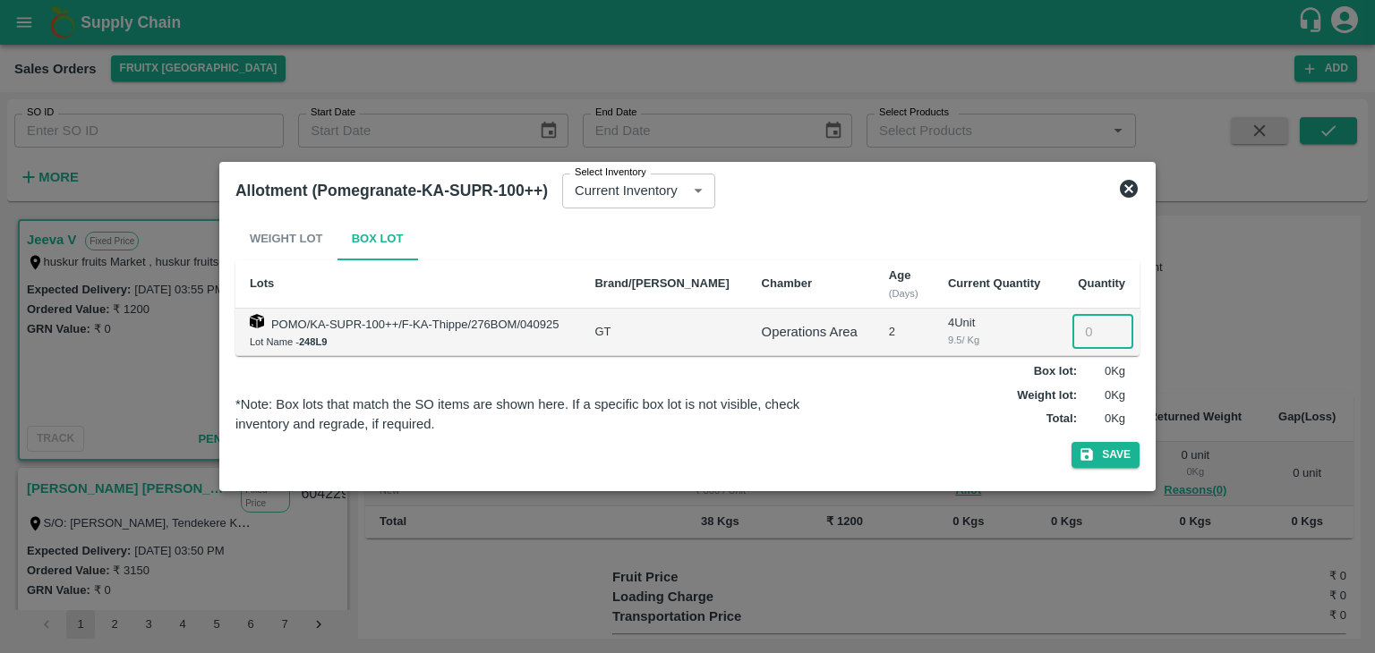
click at [1083, 336] on input "number" at bounding box center [1102, 332] width 61 height 34
type input "4"
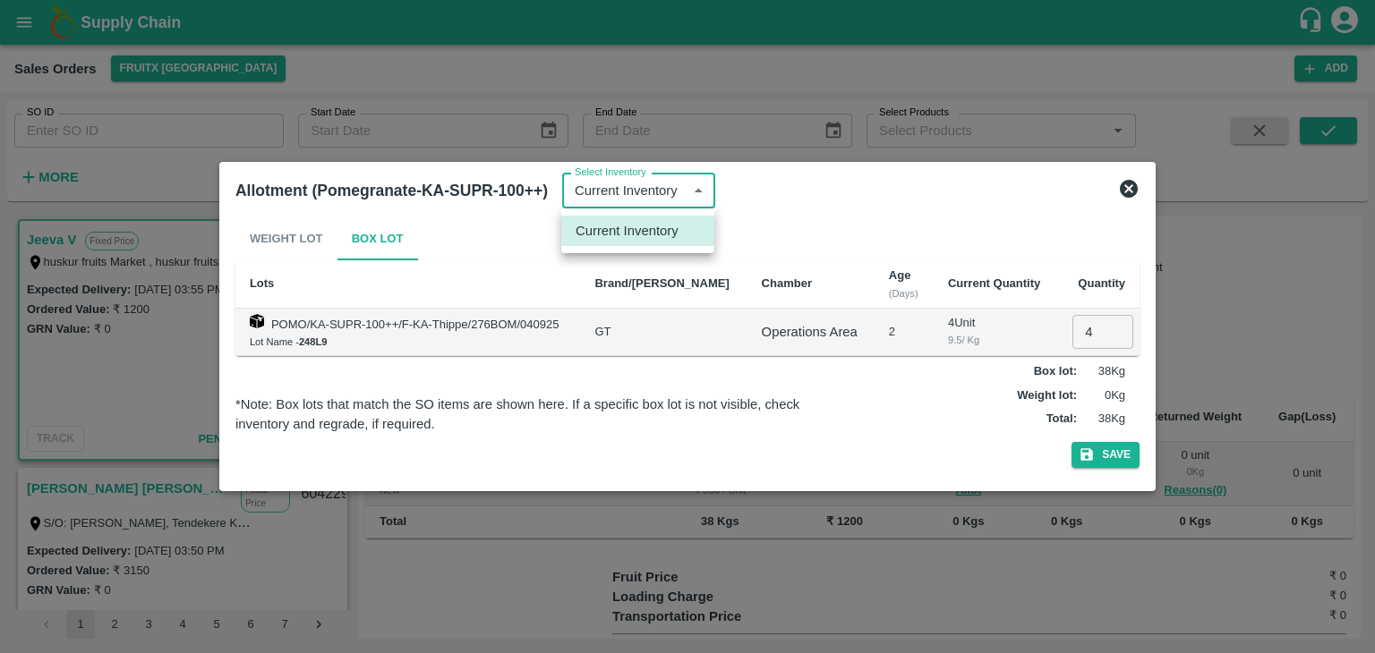
click at [1097, 448] on div at bounding box center [687, 326] width 1375 height 653
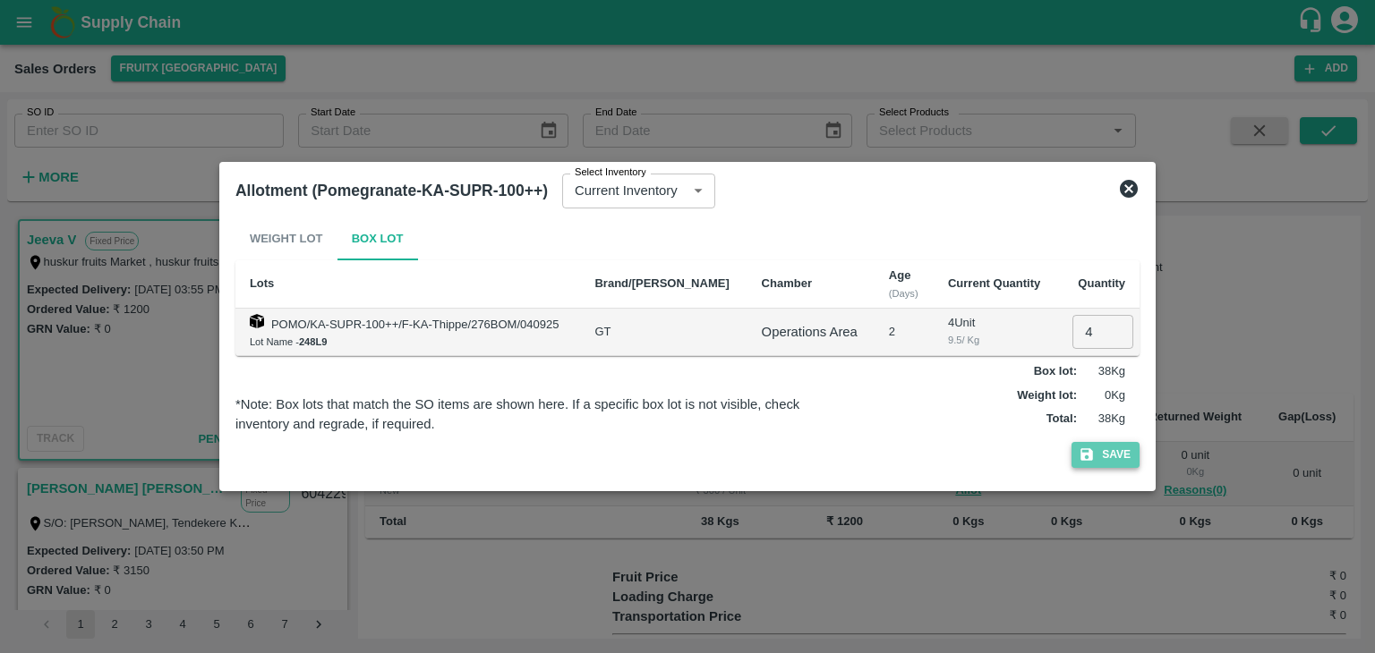
click at [1124, 459] on button "Save" at bounding box center [1105, 455] width 68 height 26
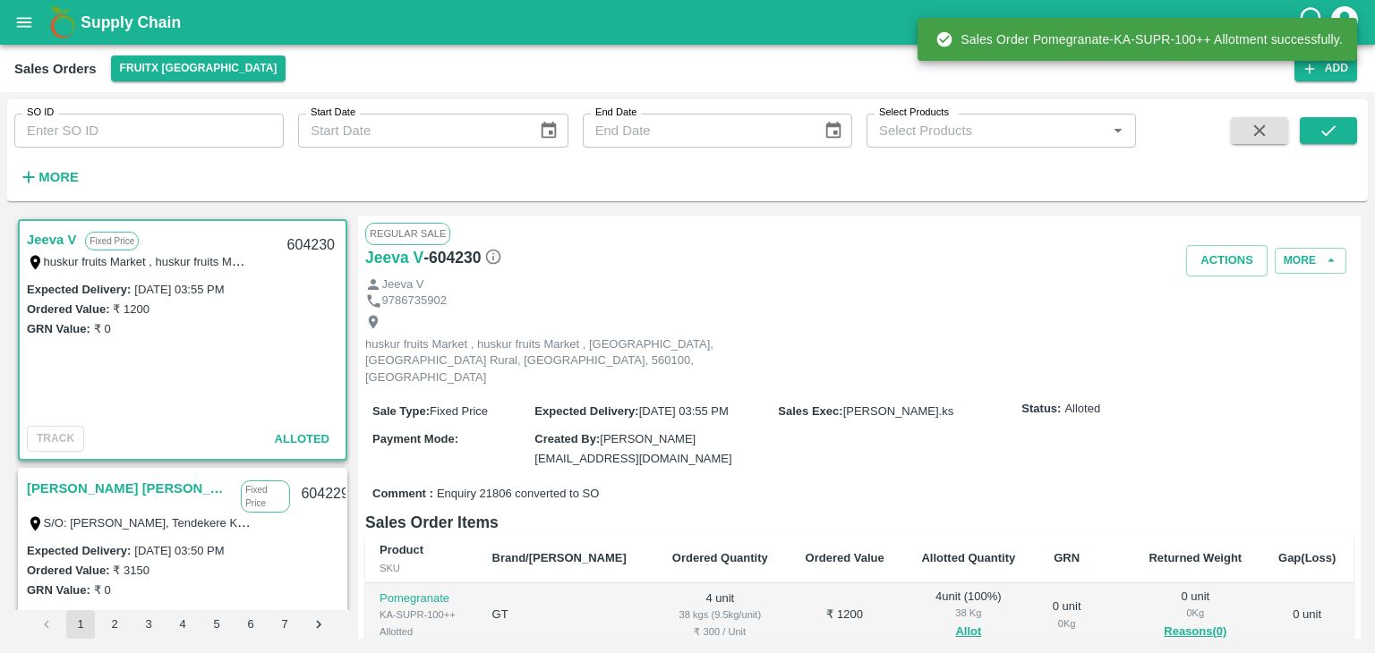
click at [291, 243] on div "604230" at bounding box center [311, 246] width 69 height 42
copy div "604230"
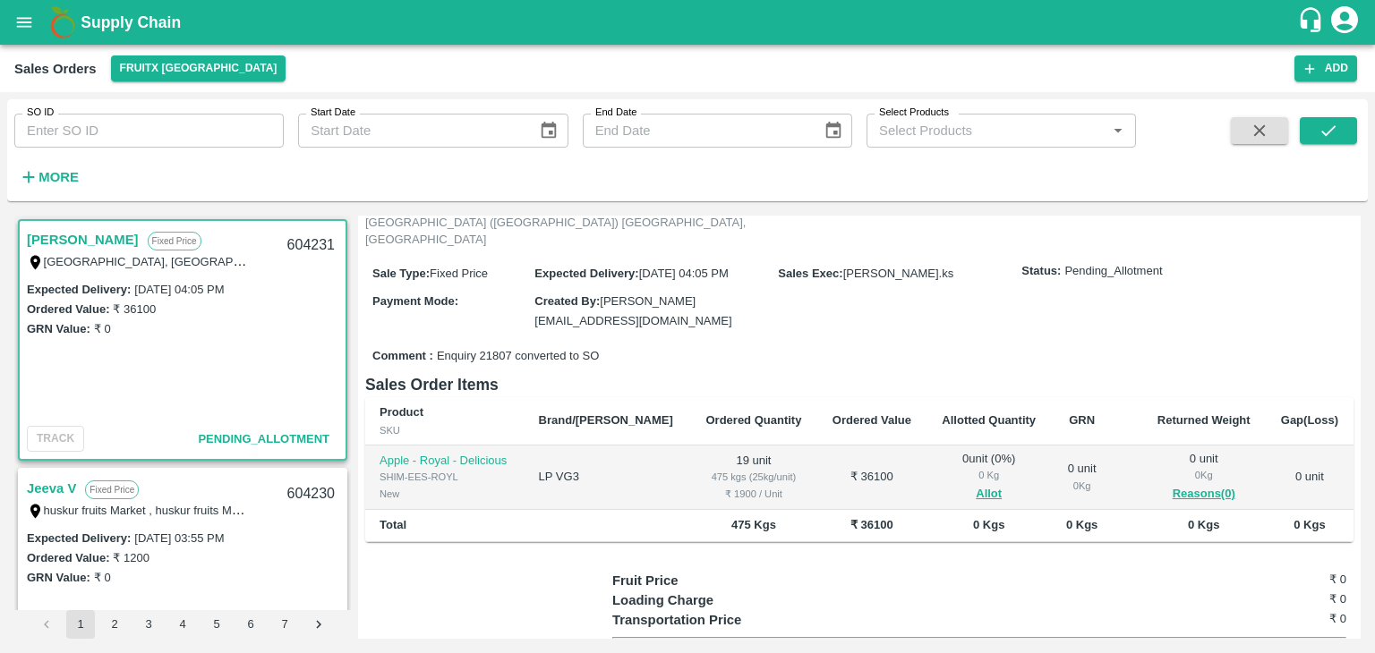
scroll to position [140, 0]
click at [976, 482] on button "Allot" at bounding box center [989, 492] width 26 height 21
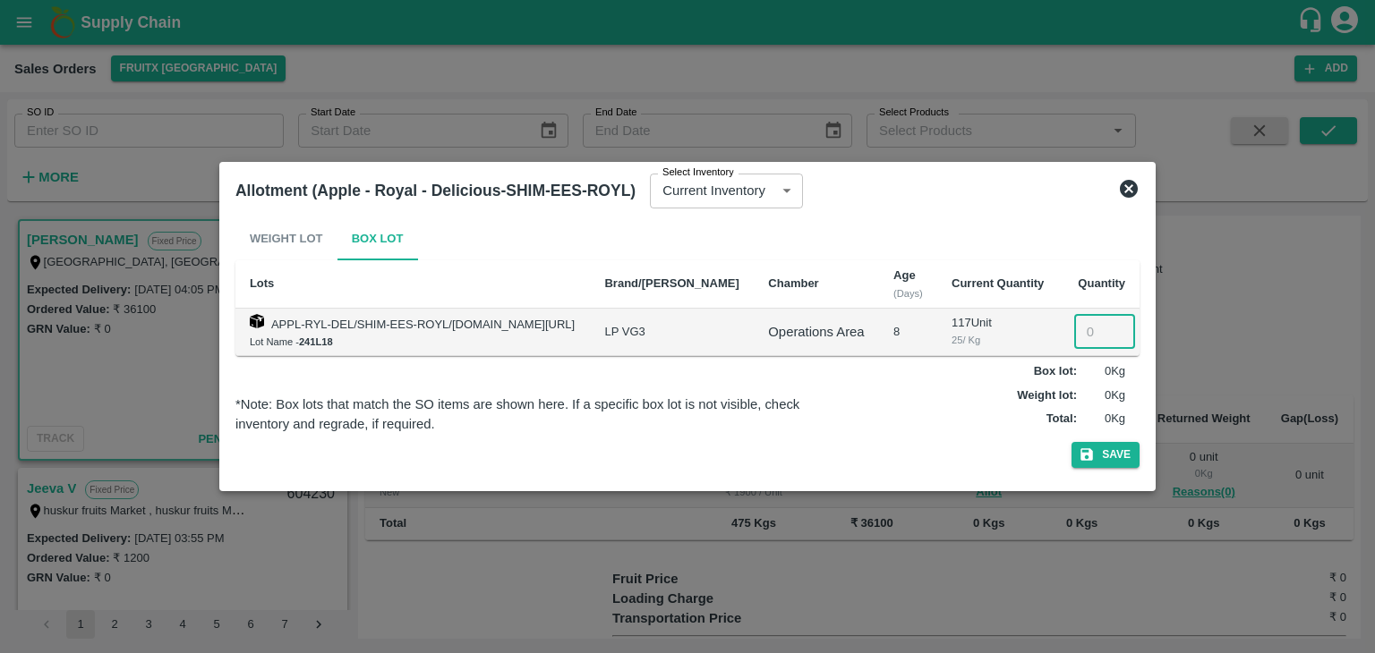
click at [1087, 328] on input "number" at bounding box center [1104, 332] width 61 height 34
type input "19"
click at [1071, 442] on button "Save" at bounding box center [1105, 455] width 68 height 26
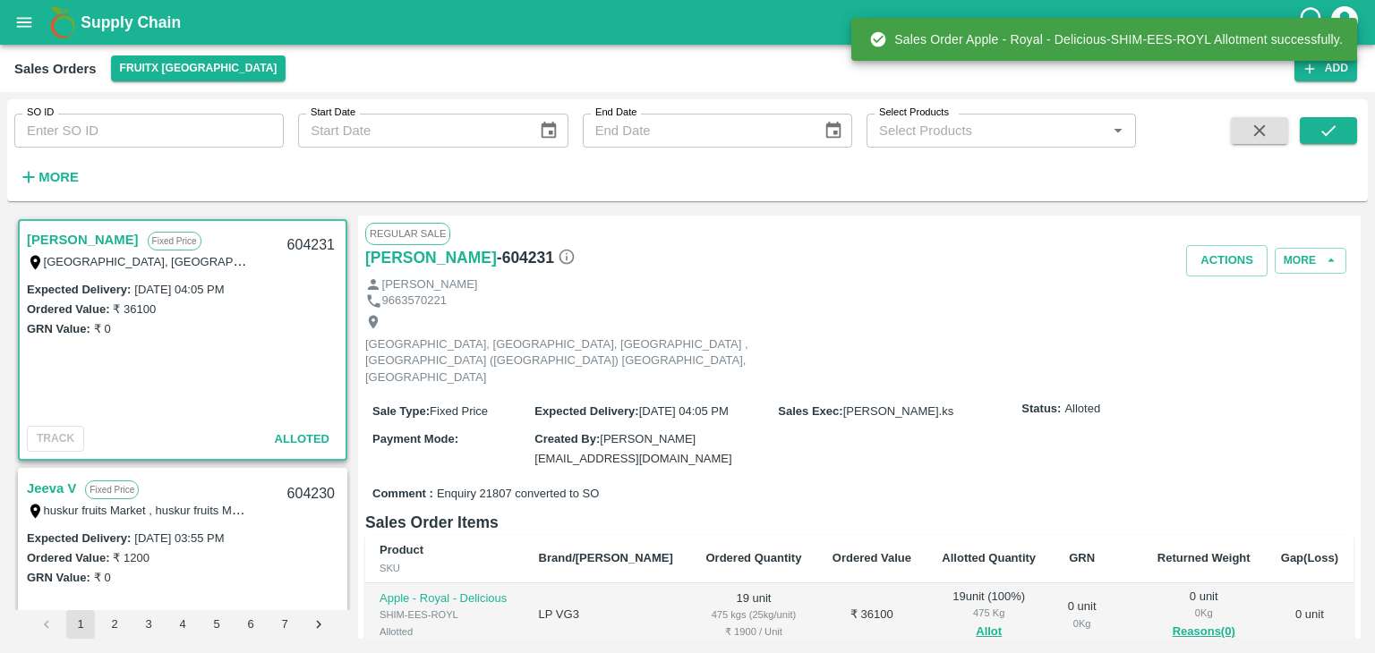
click at [308, 243] on div "604231" at bounding box center [311, 246] width 69 height 42
copy div "604231"
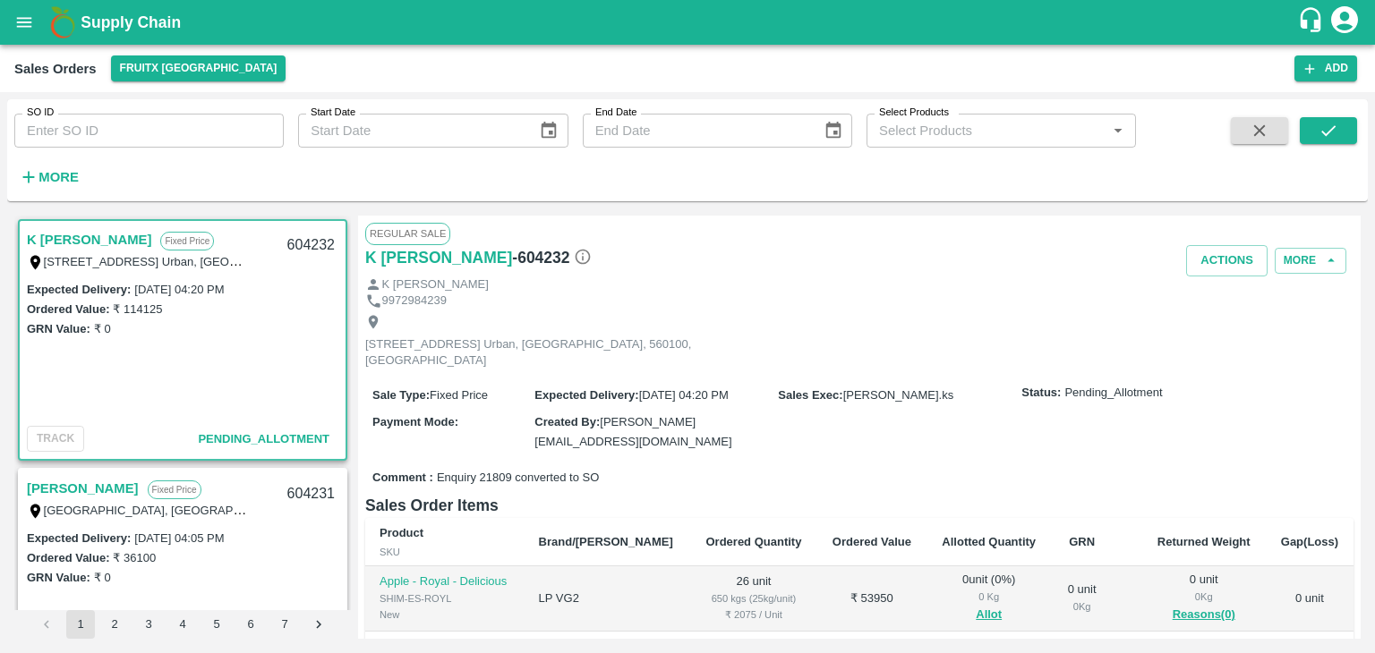
click at [317, 241] on div "604232" at bounding box center [311, 246] width 69 height 42
copy div "604232"
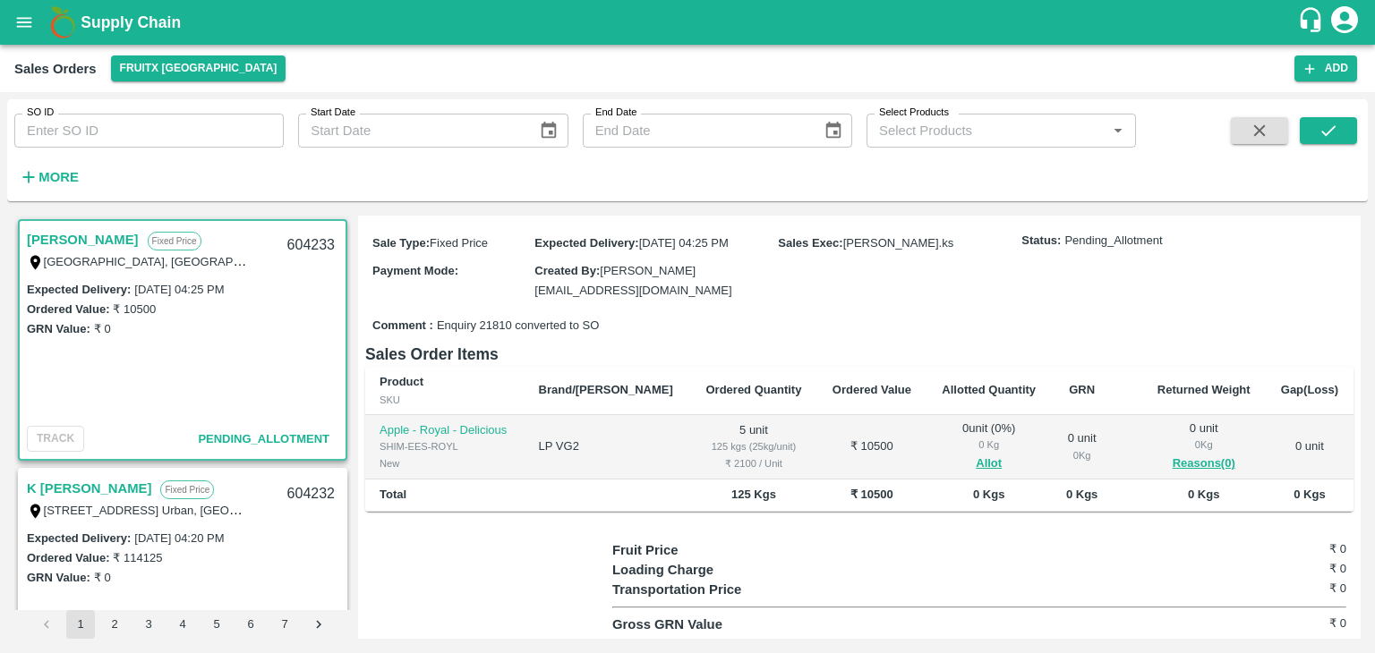
scroll to position [170, 0]
click at [976, 452] on span "Allot" at bounding box center [989, 462] width 96 height 21
click at [976, 452] on button "Allot" at bounding box center [989, 462] width 26 height 21
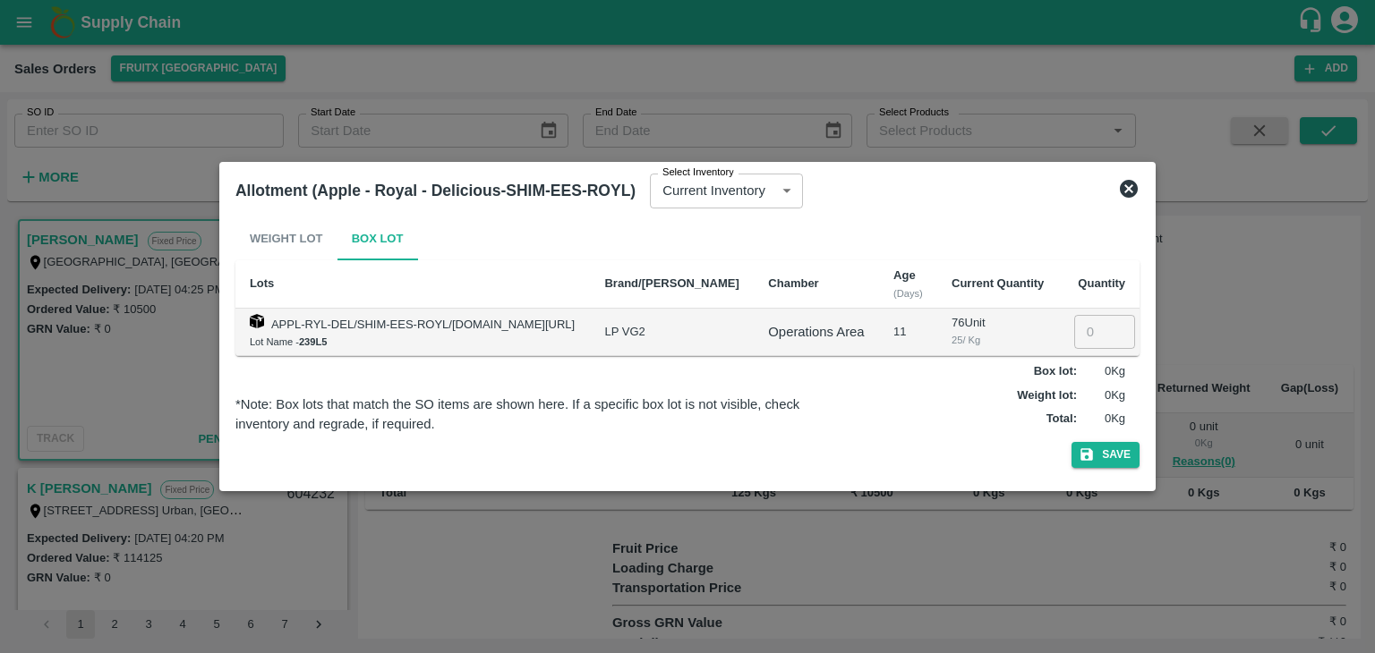
click at [1090, 325] on input "number" at bounding box center [1104, 332] width 61 height 34
type input "5"
click at [1071, 442] on button "Save" at bounding box center [1105, 455] width 68 height 26
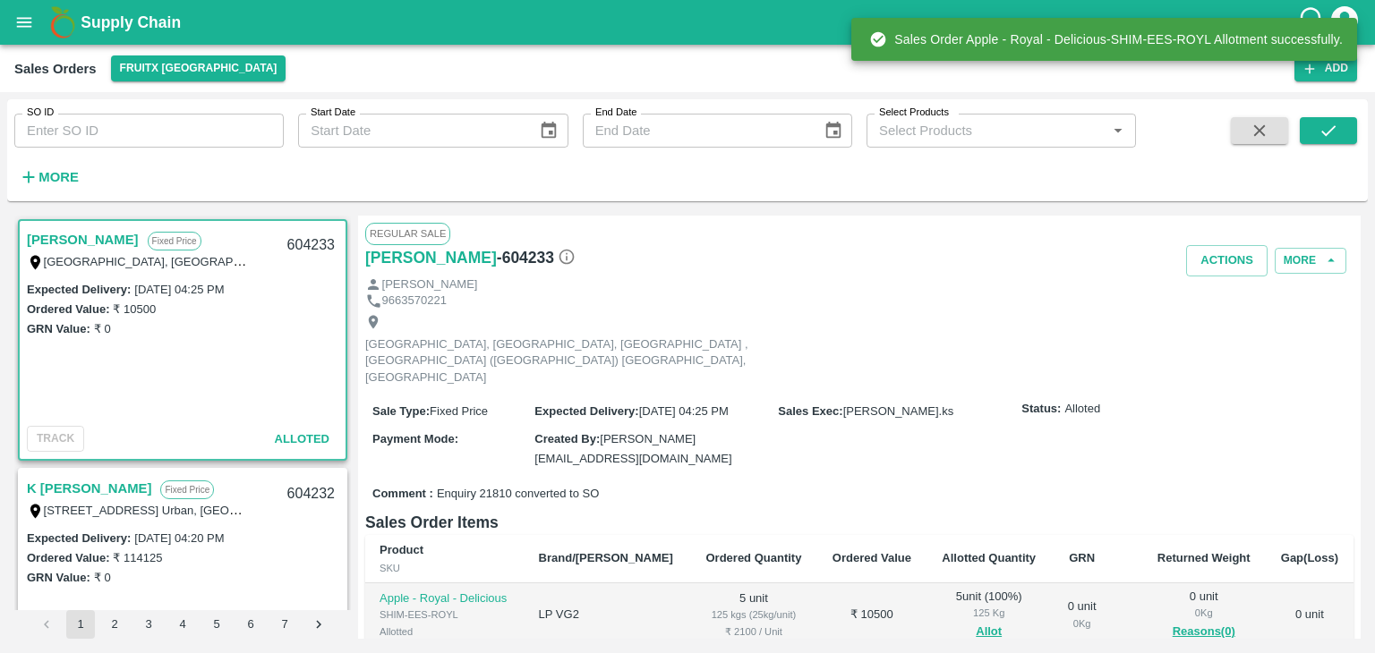
click at [307, 247] on div "604233" at bounding box center [311, 246] width 69 height 42
copy div "604233"
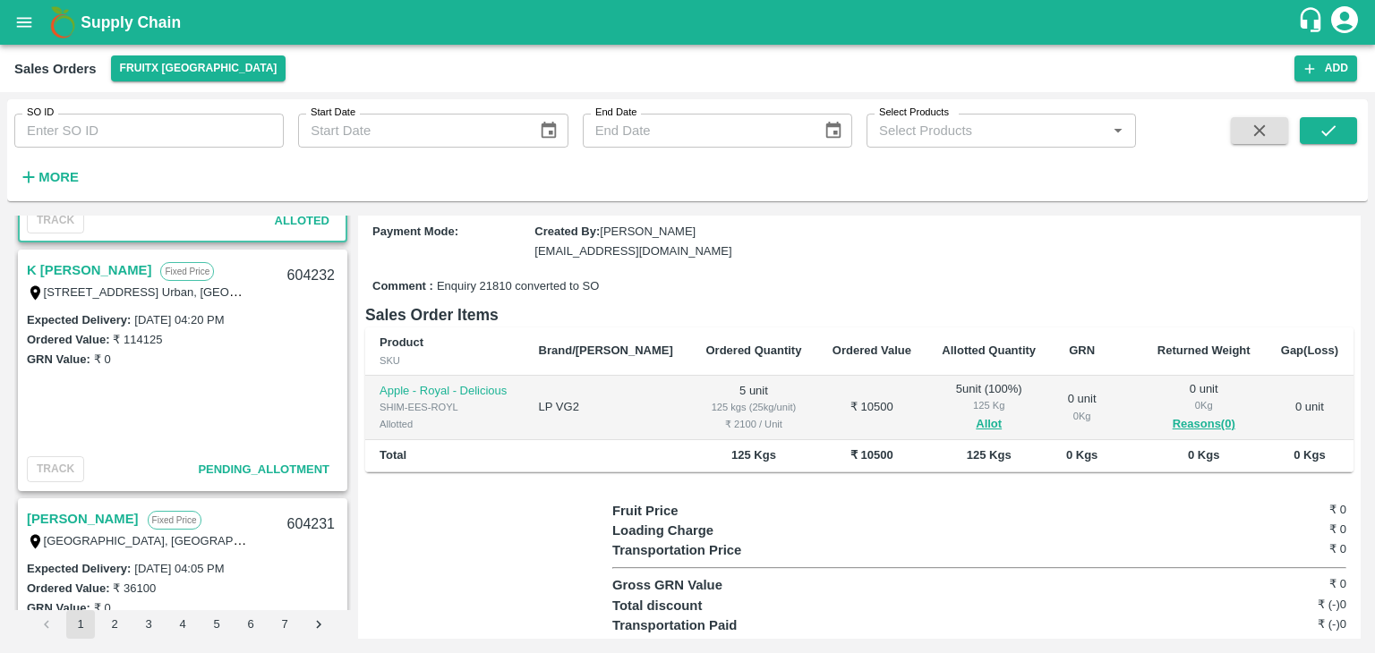
scroll to position [217, 0]
click at [93, 266] on link "K [PERSON_NAME]" at bounding box center [89, 271] width 124 height 23
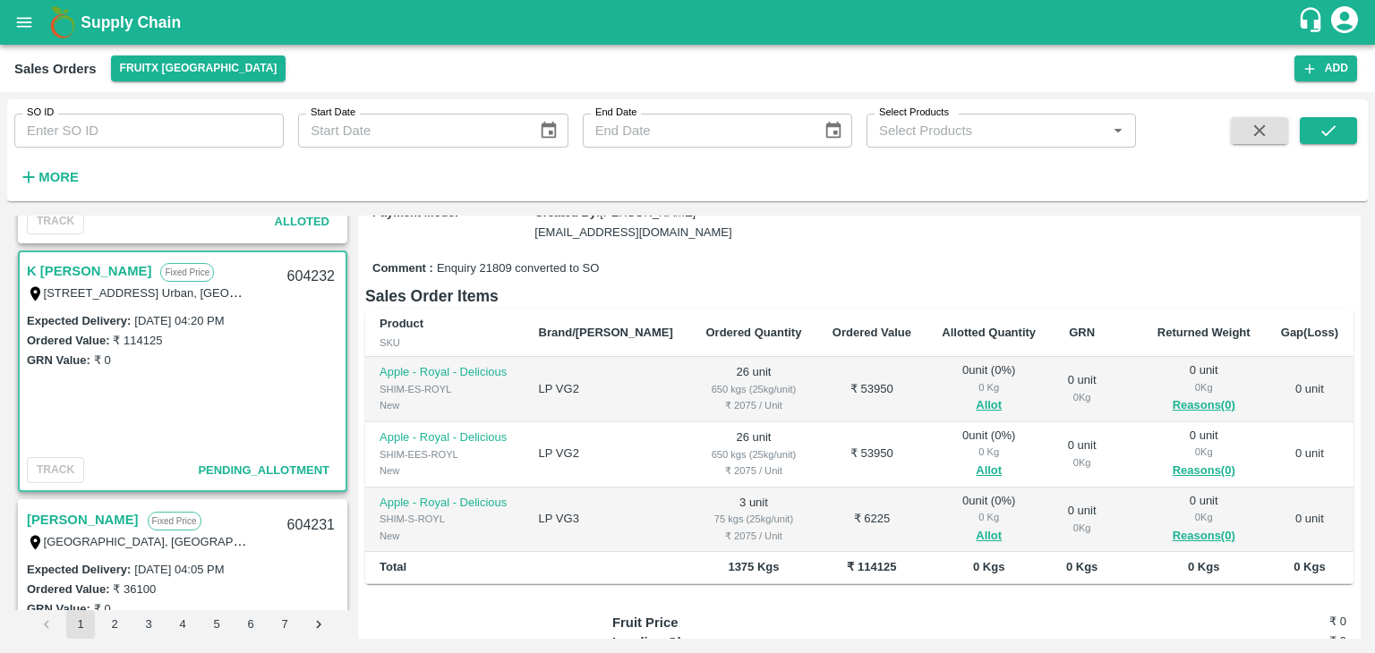
scroll to position [229, 0]
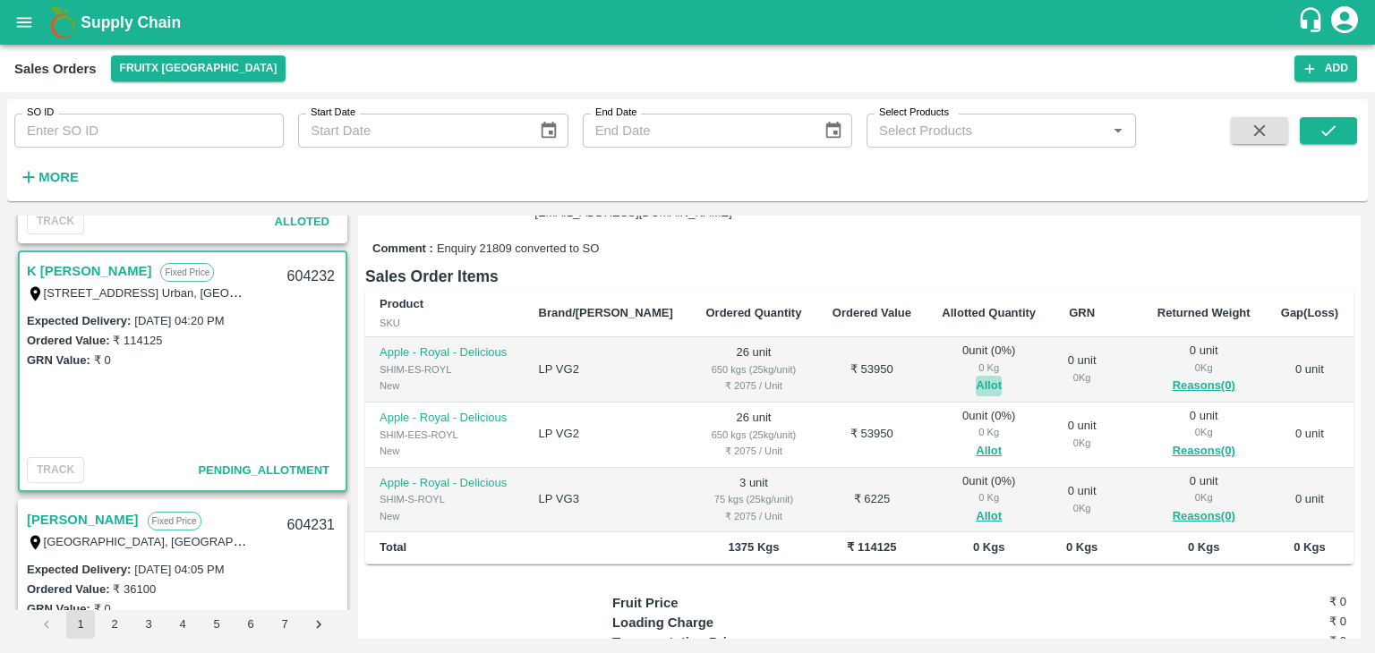
click at [976, 376] on button "Allot" at bounding box center [989, 386] width 26 height 21
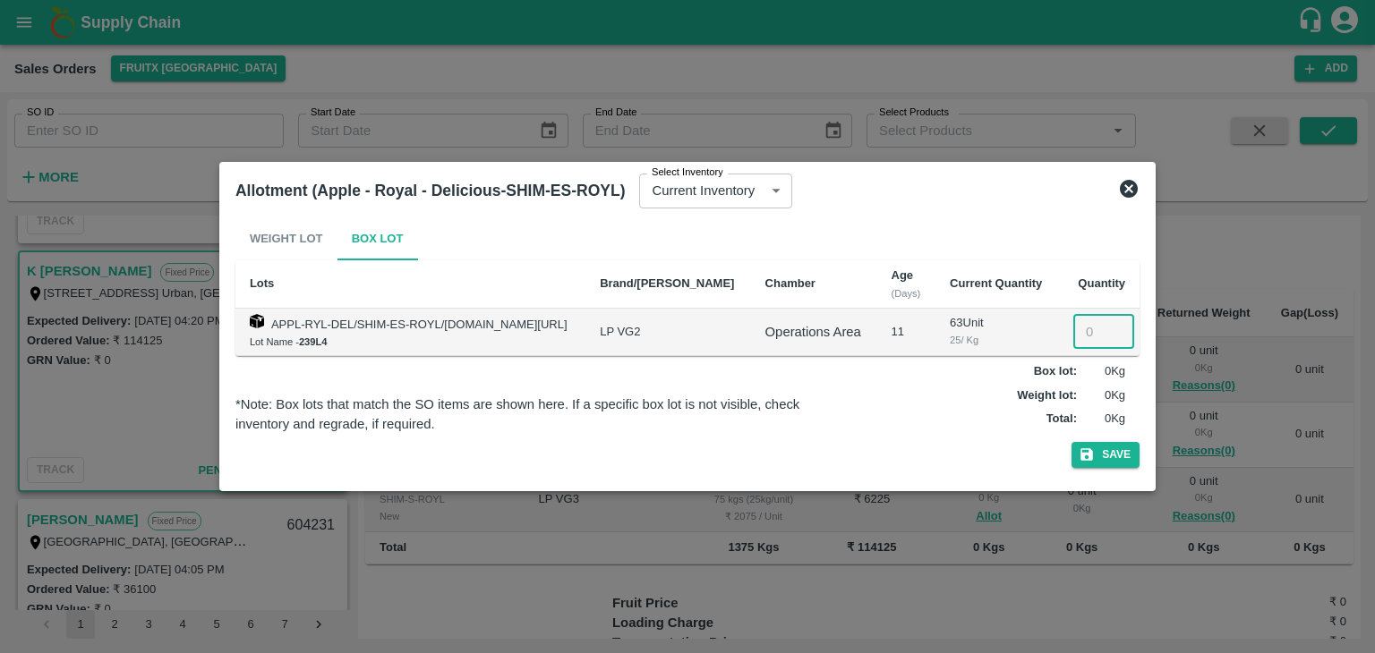
click at [1073, 337] on input "number" at bounding box center [1103, 332] width 61 height 34
type input "26"
click at [1071, 442] on button "Save" at bounding box center [1105, 455] width 68 height 26
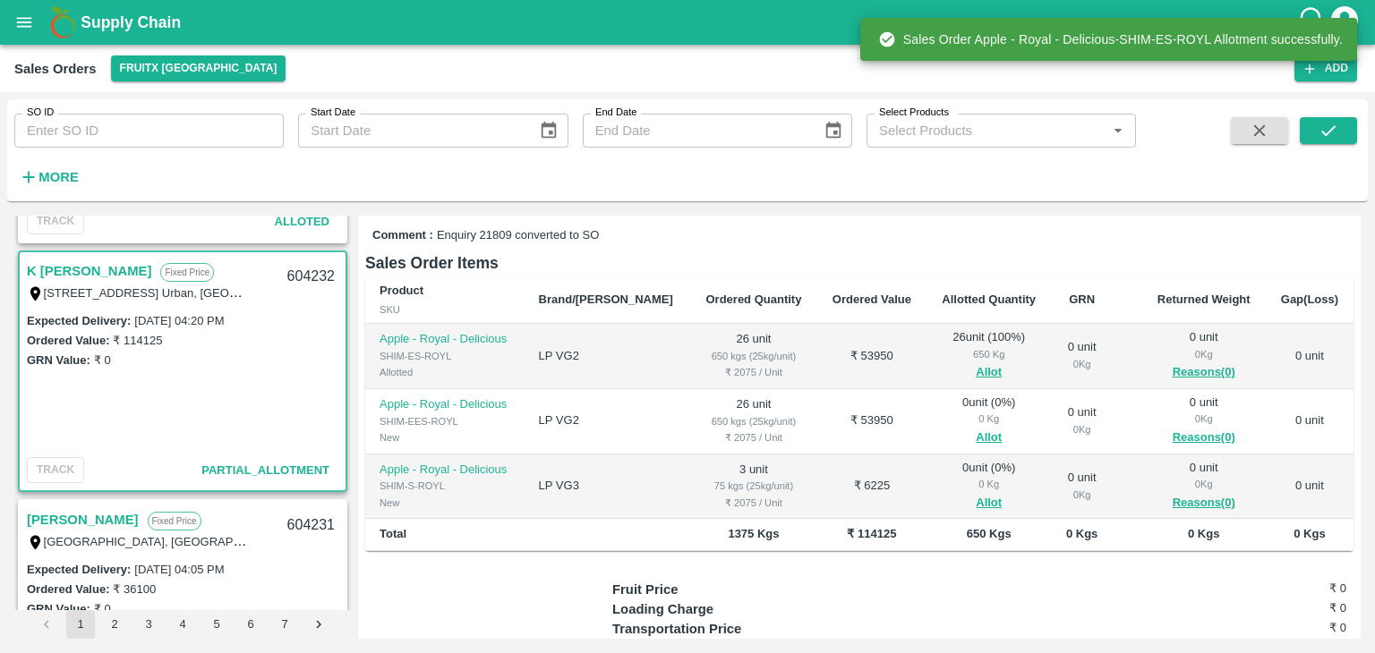
scroll to position [247, 0]
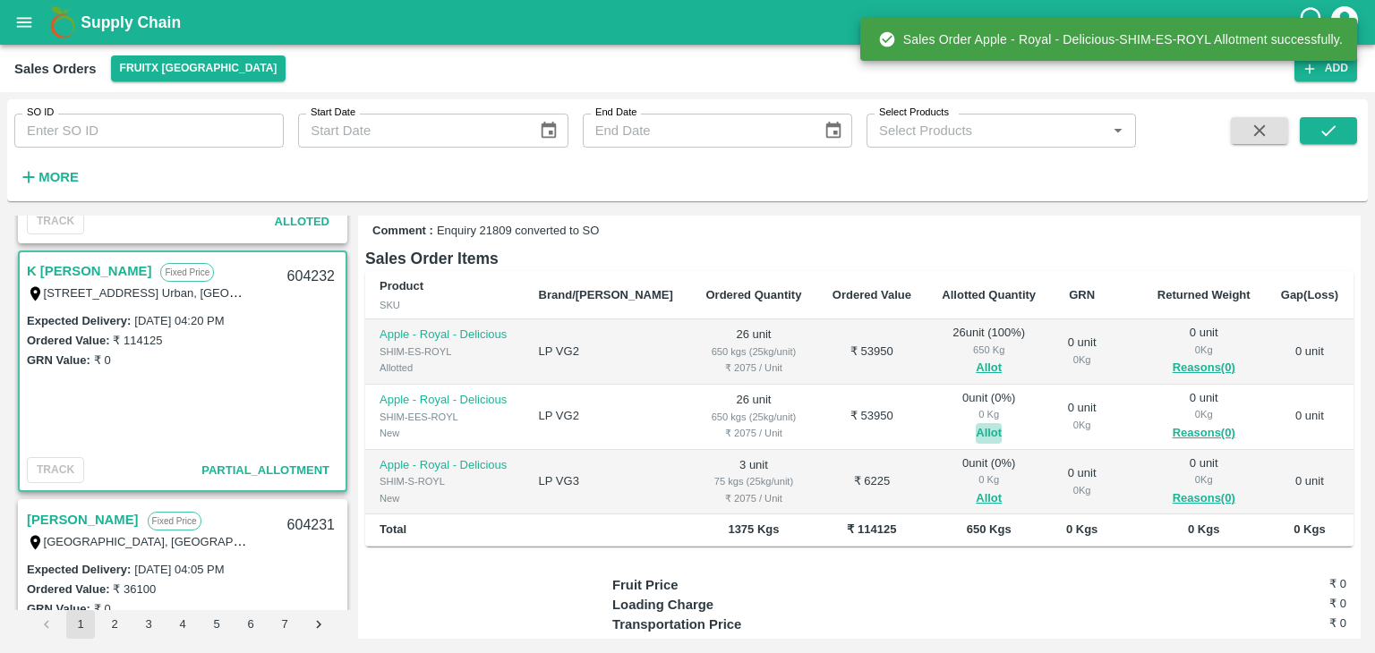
click at [976, 423] on button "Allot" at bounding box center [989, 433] width 26 height 21
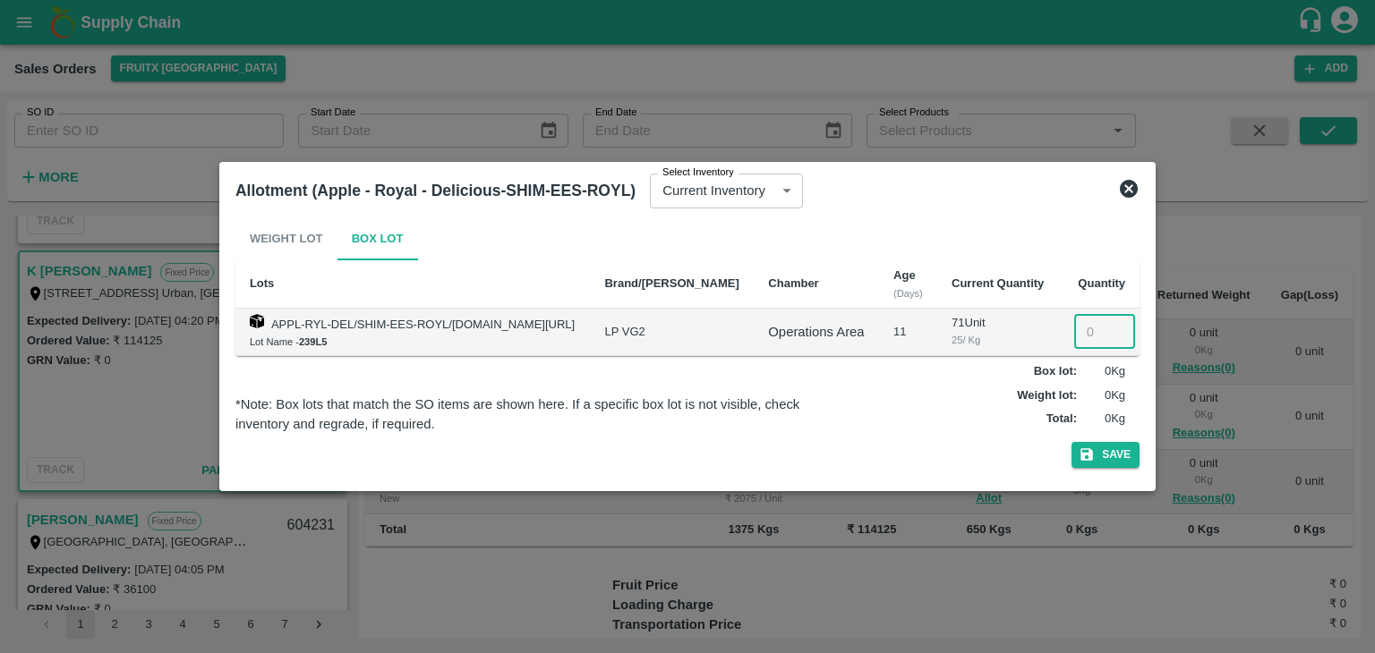
click at [1076, 341] on input "number" at bounding box center [1104, 332] width 61 height 34
type input "26"
click at [1071, 442] on button "Save" at bounding box center [1105, 455] width 68 height 26
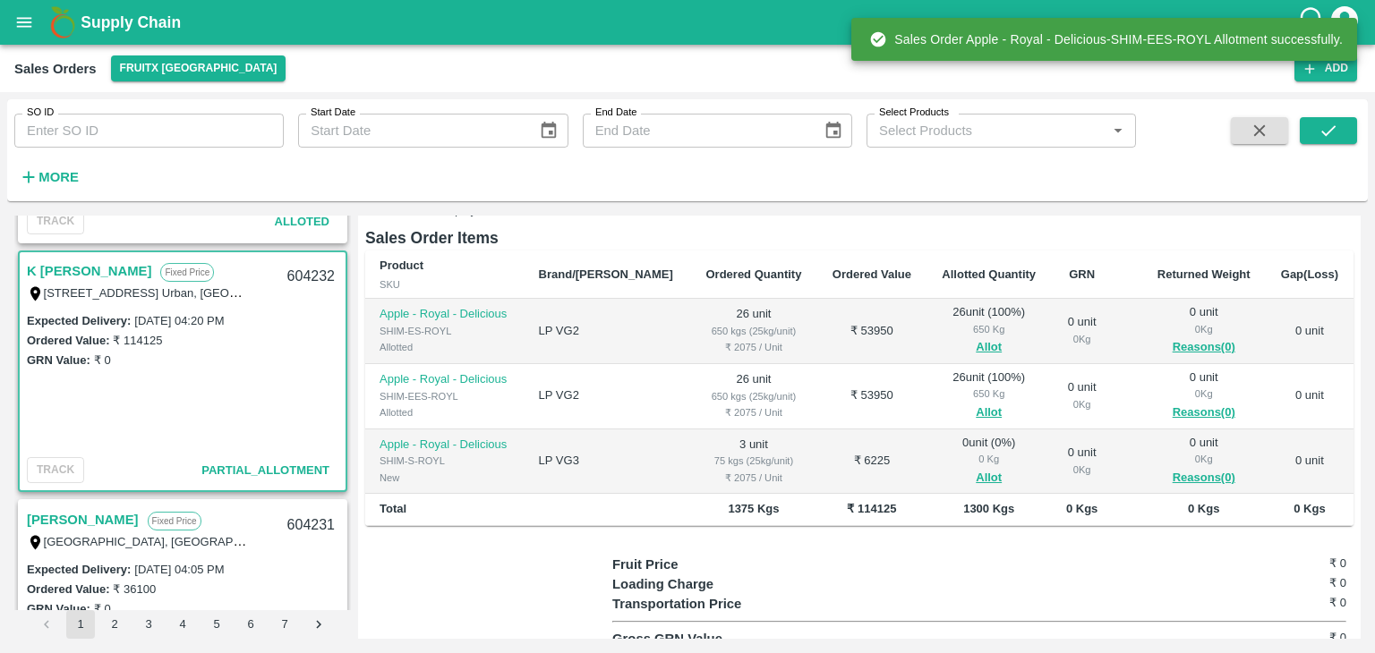
scroll to position [269, 0]
click at [976, 467] on button "Allot" at bounding box center [989, 477] width 26 height 21
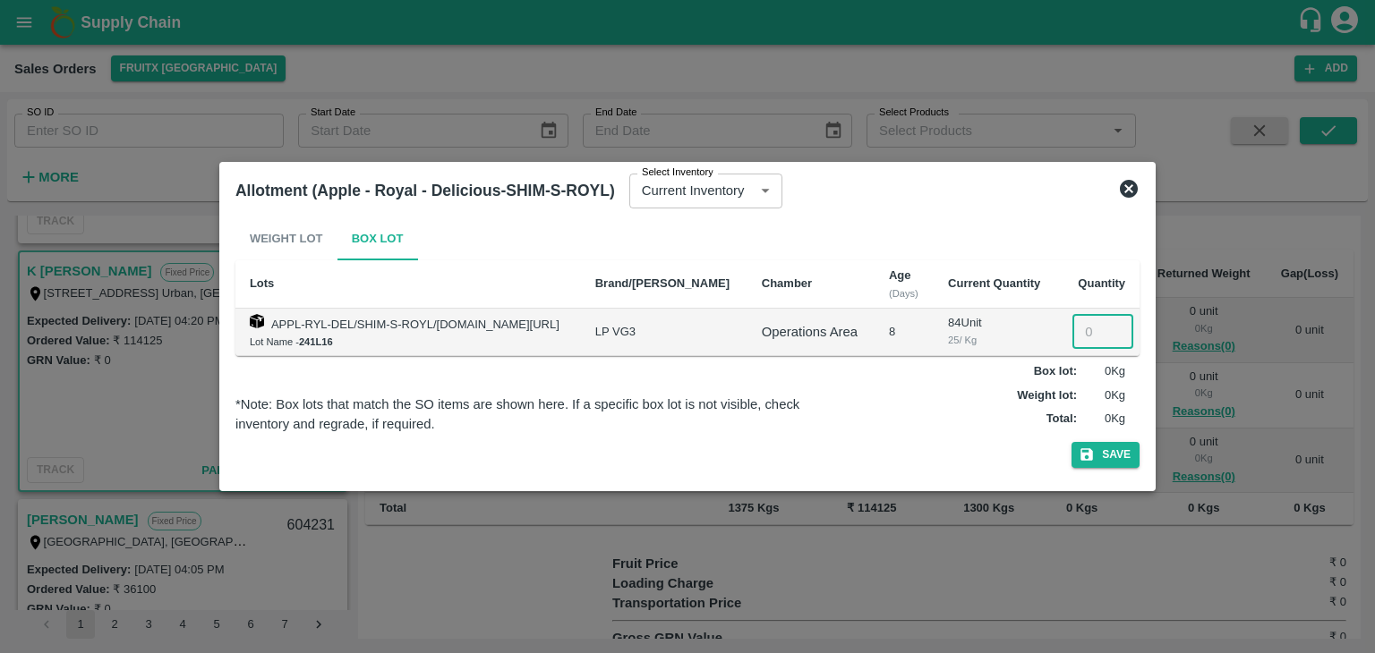
click at [1088, 329] on input "number" at bounding box center [1102, 332] width 61 height 34
type input "3"
click at [1071, 442] on button "Save" at bounding box center [1105, 455] width 68 height 26
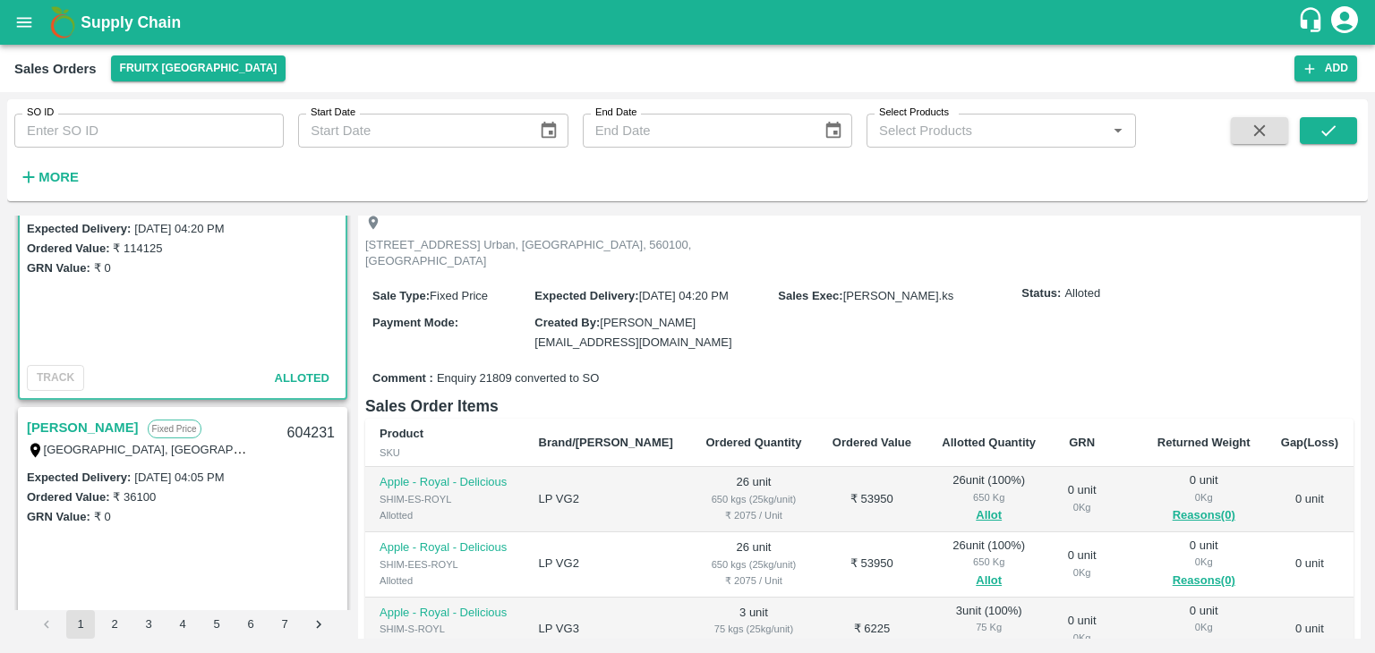
scroll to position [0, 0]
